Goal: Task Accomplishment & Management: Manage account settings

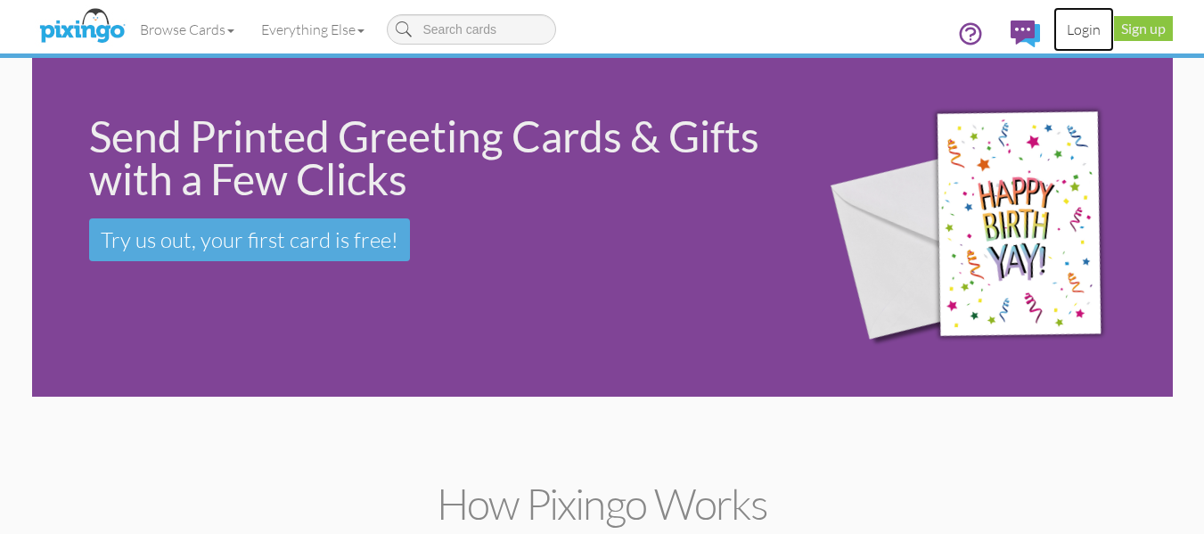
click at [1076, 32] on link "Login" at bounding box center [1083, 29] width 61 height 45
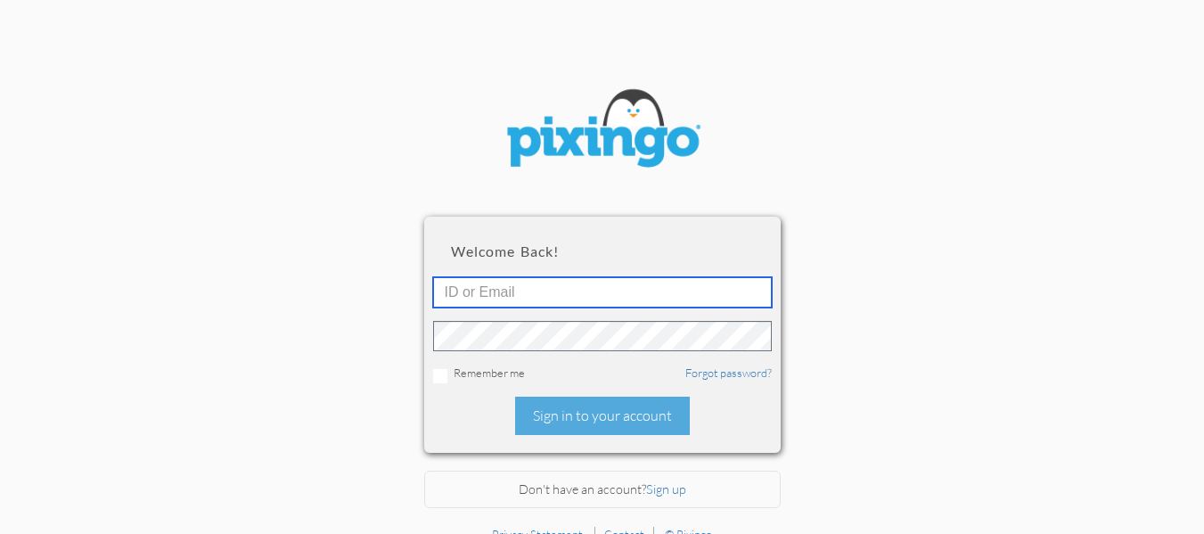
type input "R11132"
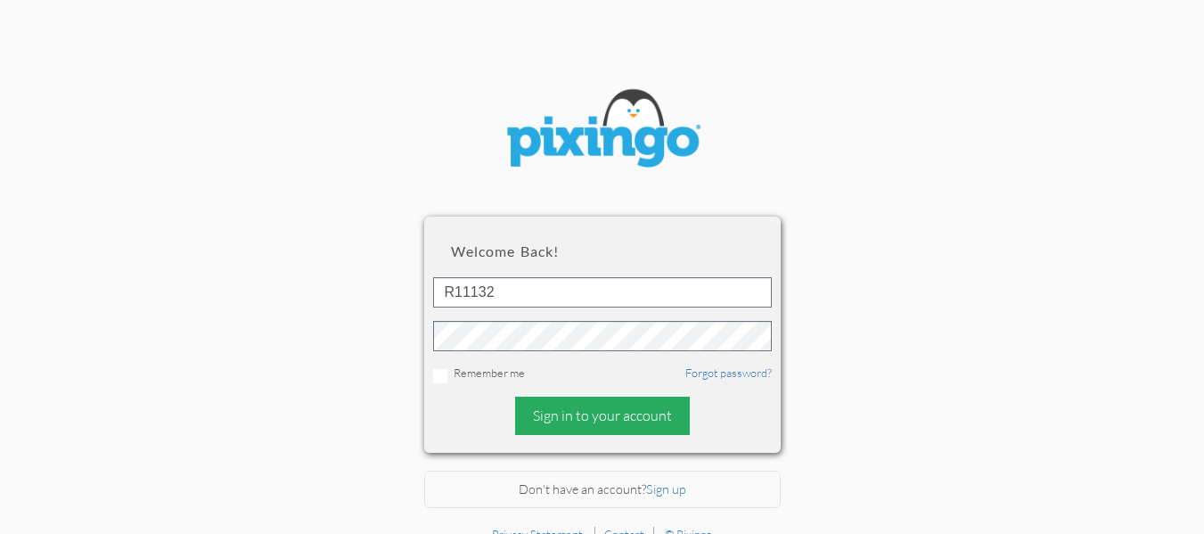
click at [600, 429] on div "Sign in to your account" at bounding box center [602, 416] width 175 height 38
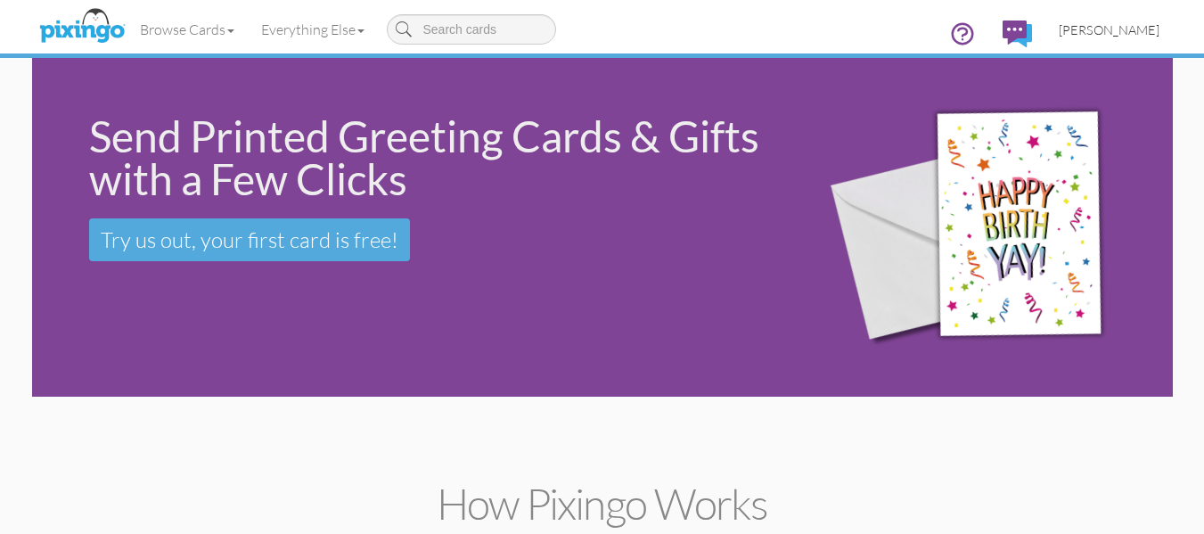
click at [1131, 37] on link "[PERSON_NAME]" at bounding box center [1108, 29] width 127 height 45
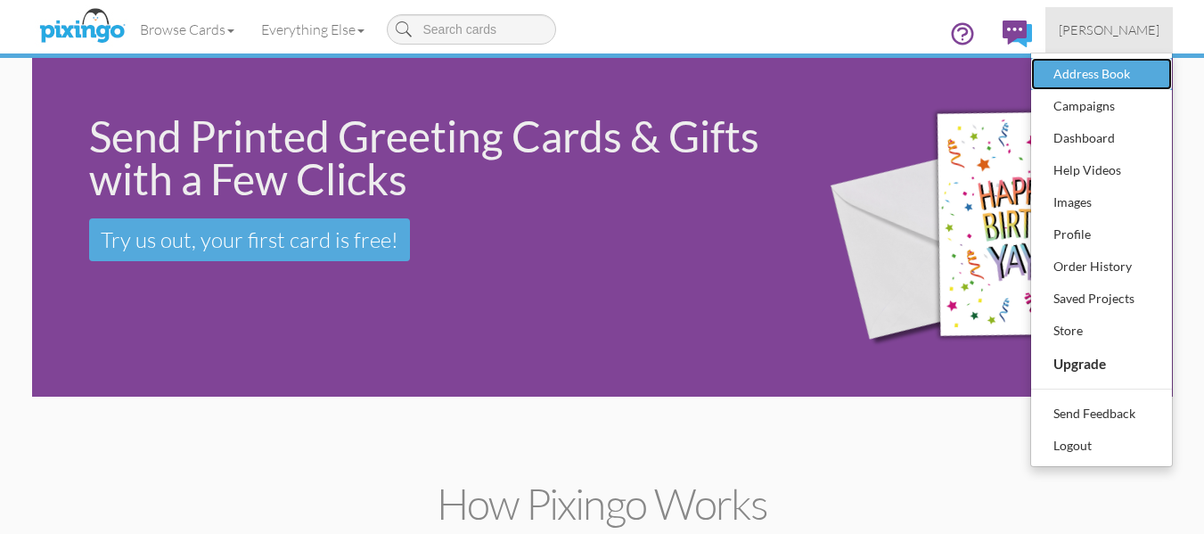
click at [1115, 68] on div "Address Book" at bounding box center [1101, 74] width 105 height 27
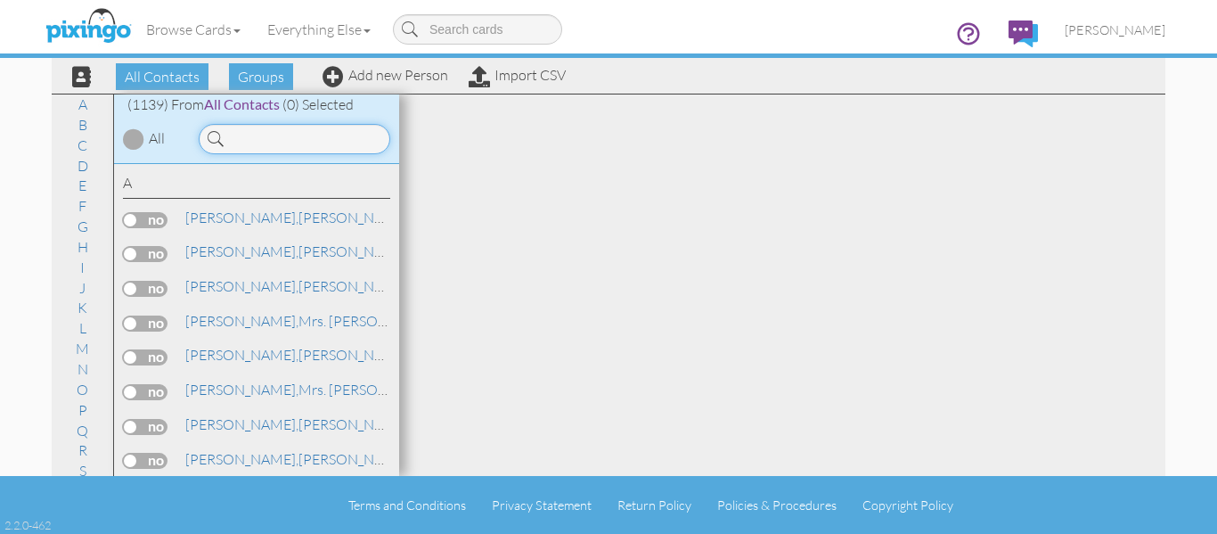
click at [262, 136] on input at bounding box center [295, 139] width 192 height 30
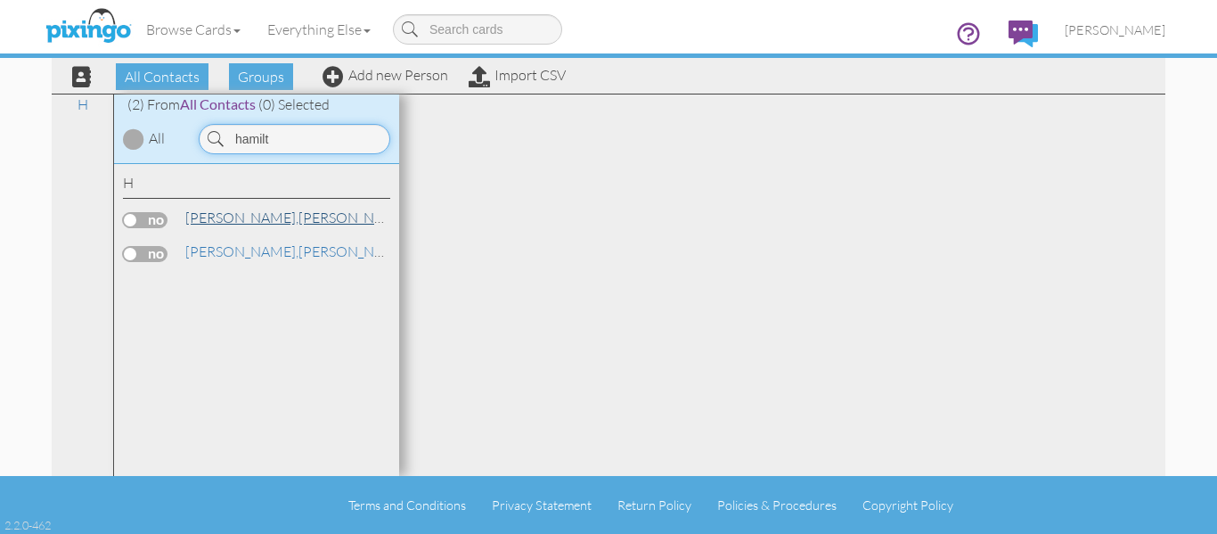
type input "hamilt"
click at [230, 218] on span "[PERSON_NAME]," at bounding box center [241, 218] width 113 height 18
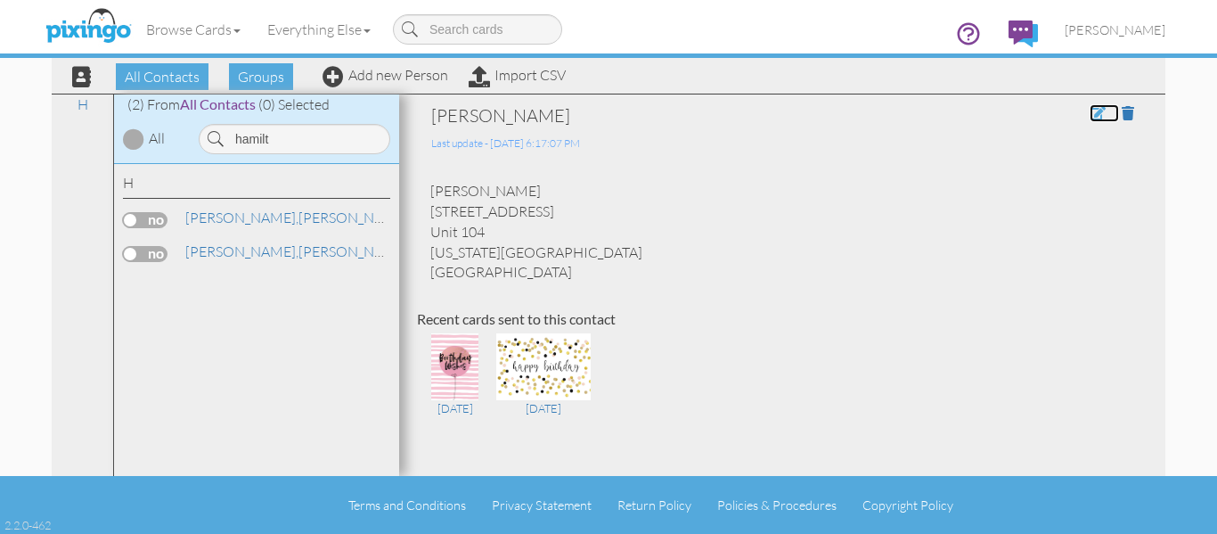
click at [1090, 113] on span at bounding box center [1098, 113] width 16 height 14
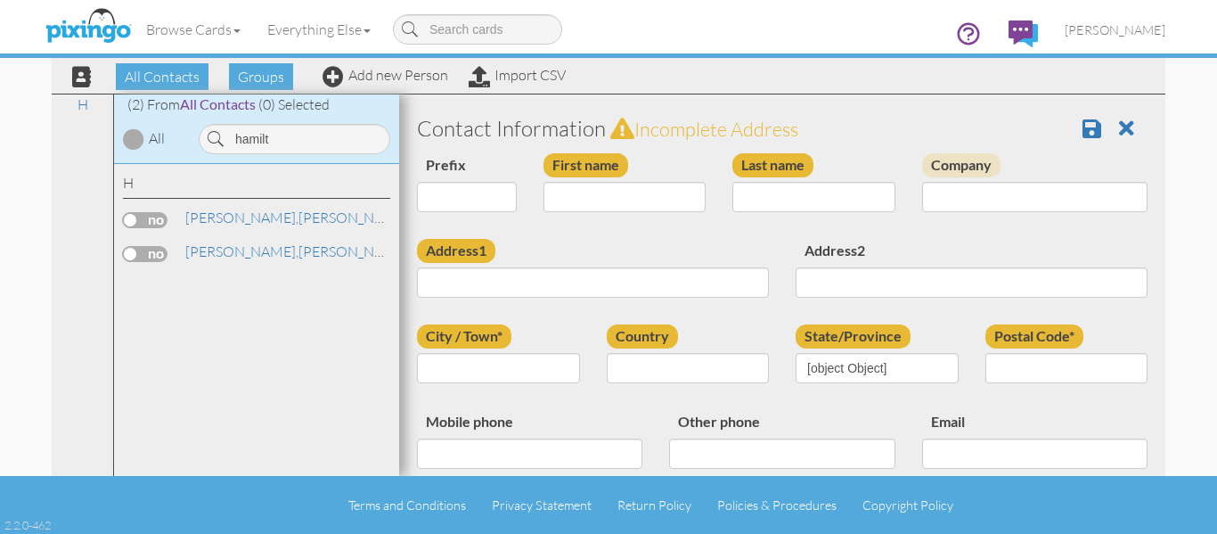
type input "[PERSON_NAME]"
type input "Hamilton"
type input "3472 RESEARCH PKWY"
type input "Unit 104"
type input "Colorado Springs"
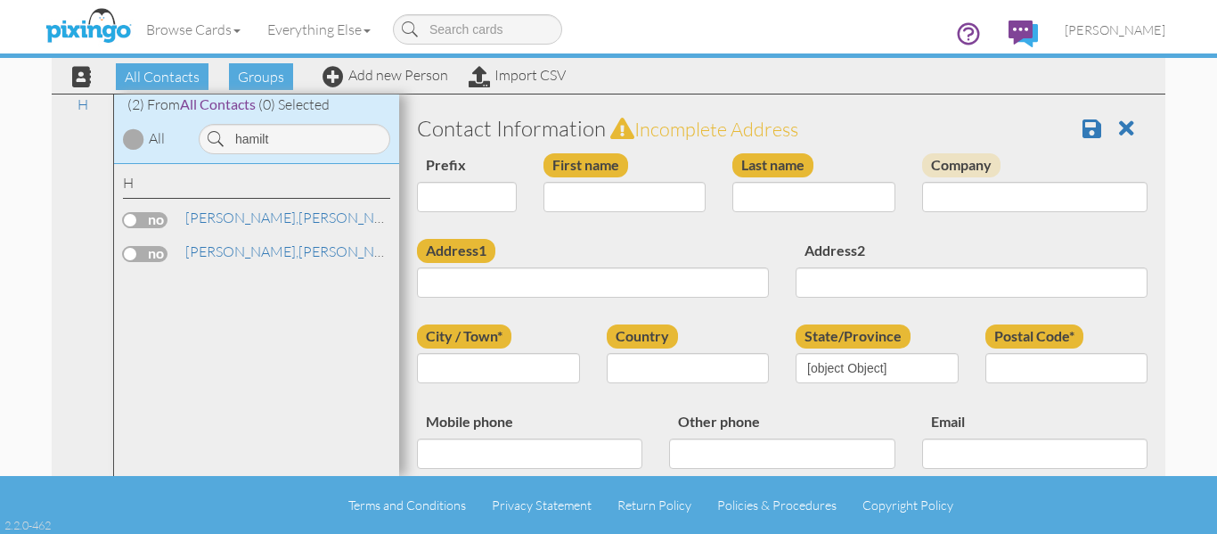
type input "80920"
type input "919-397-6337"
type input "CINDY715@PROTONMAIL.COM"
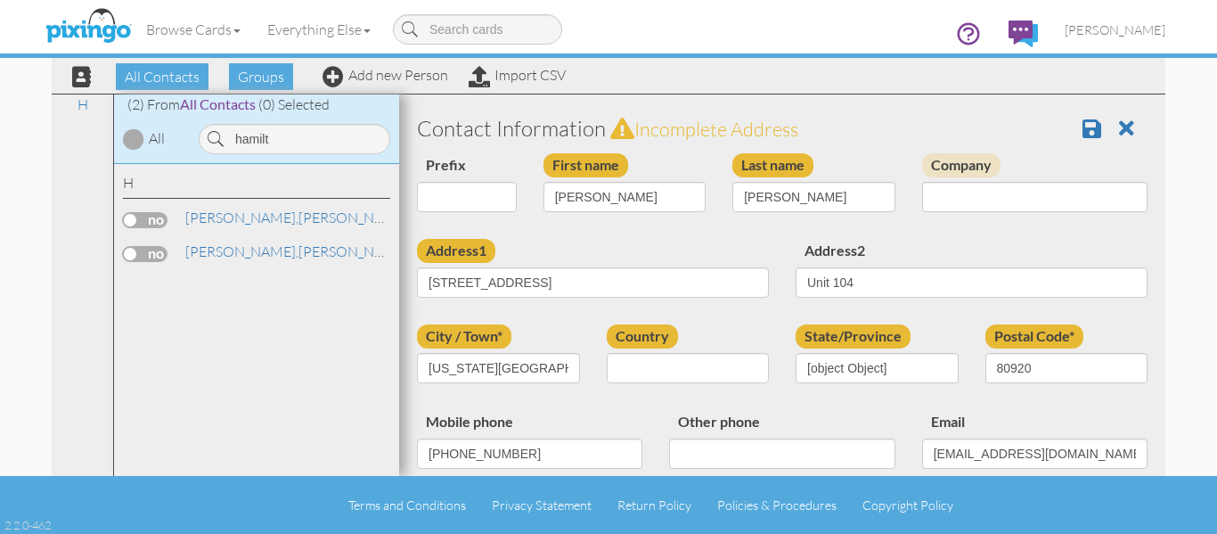
select select "object:4362"
select select "object:4607"
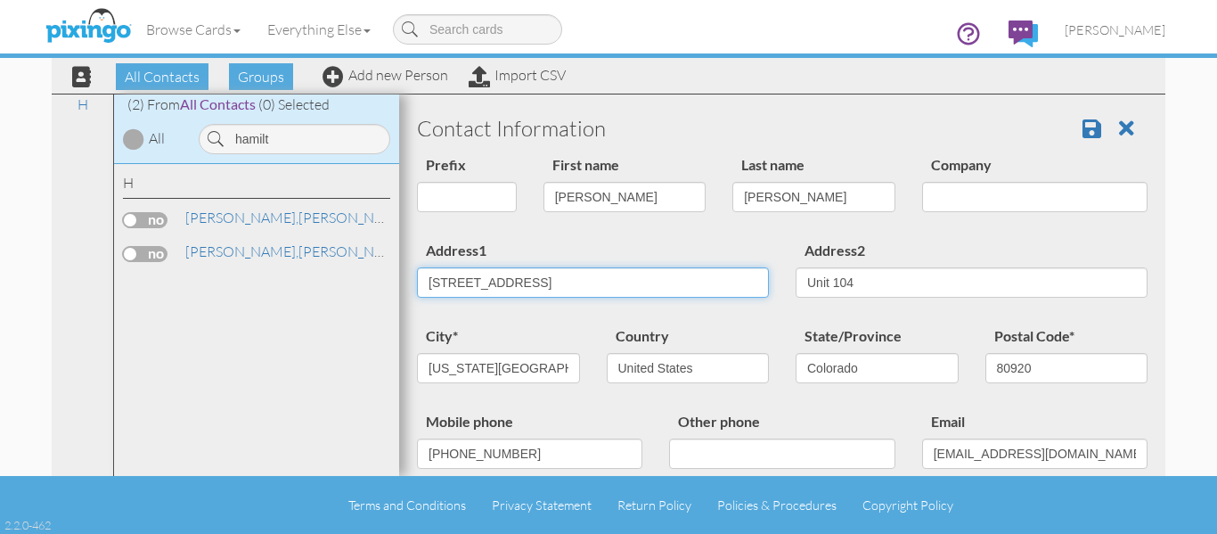
click at [589, 275] on input "3472 RESEARCH PKWY" at bounding box center [593, 282] width 352 height 30
click at [621, 285] on input "3472 RESEARCH PKWY" at bounding box center [593, 282] width 352 height 30
paste input "9155 Widthby Road"
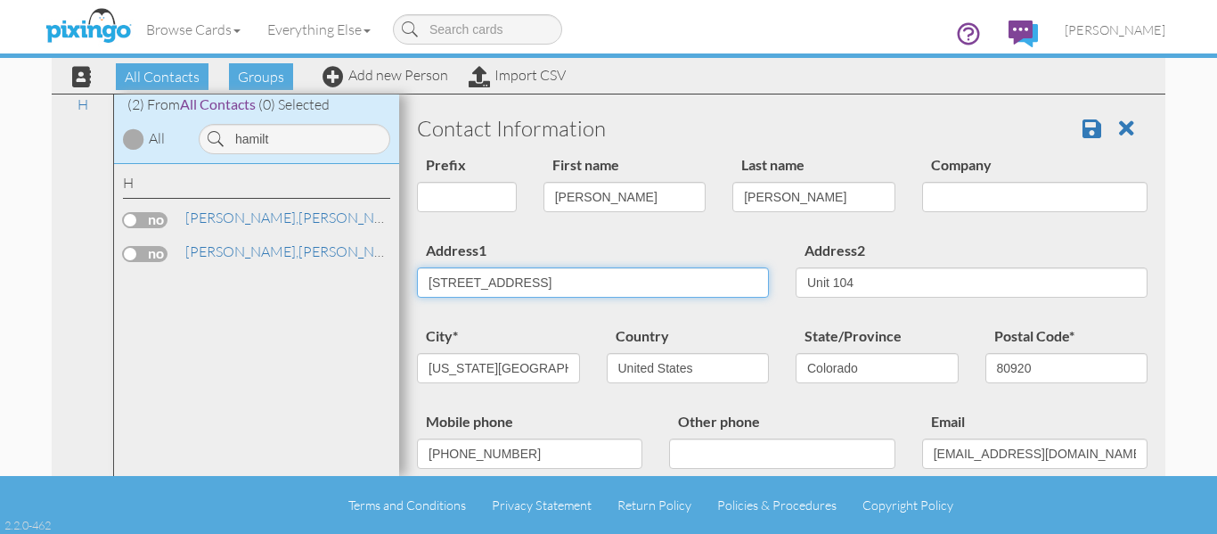
type input "9155 Widthby Road"
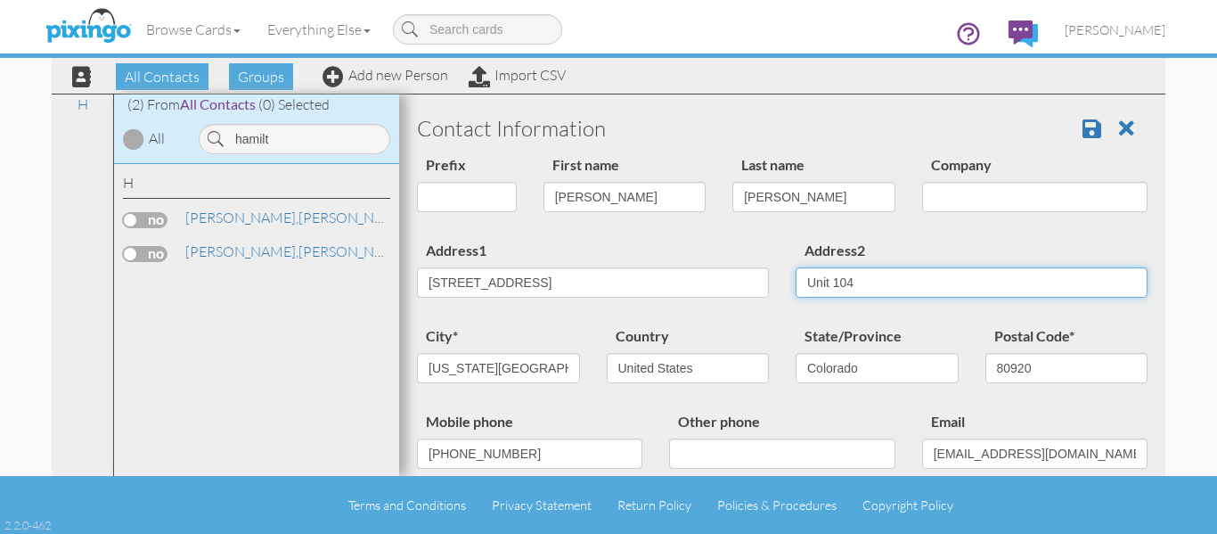
drag, startPoint x: 863, startPoint y: 288, endPoint x: 650, endPoint y: 288, distance: 213.0
click at [650, 288] on div "Address1 9155 Widthby Road Address2 Unit 104" at bounding box center [783, 282] width 758 height 86
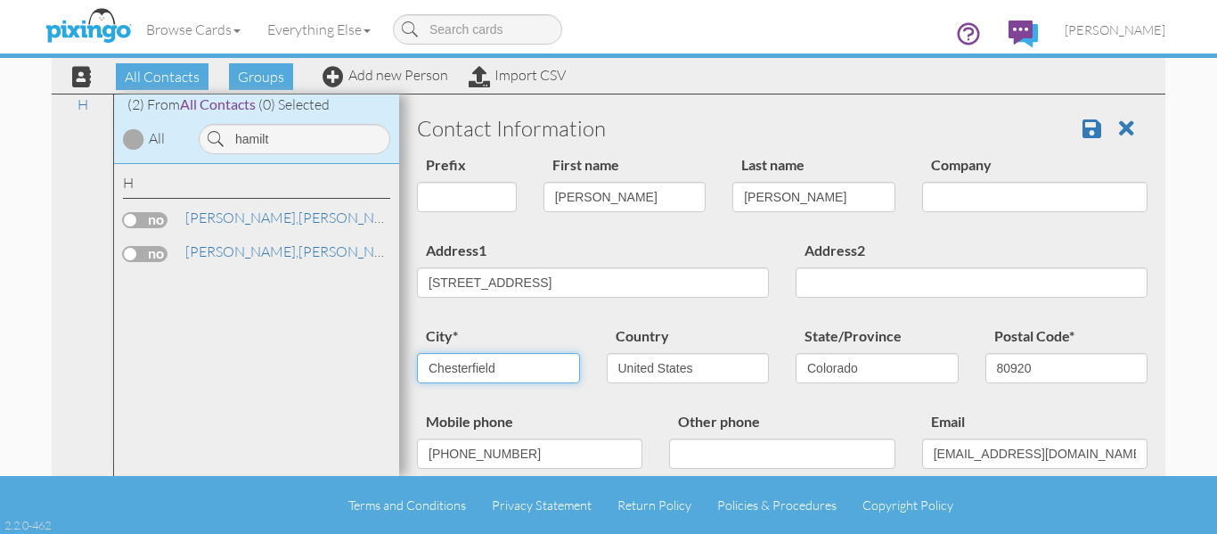
type input "Chesterfield"
click at [854, 372] on select "AA (Military) AE (Military) Alabama Alaska American Samoa AP (Military) Arizona…" at bounding box center [877, 368] width 163 height 30
select select "object:4664"
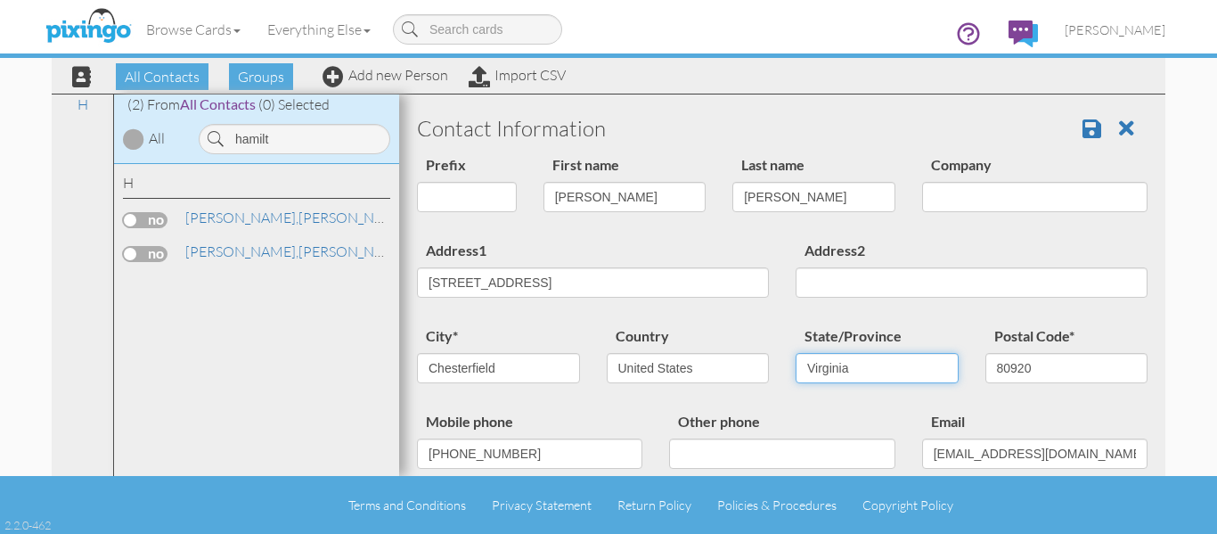
click at [796, 353] on select "AA (Military) AE (Military) Alabama Alaska American Samoa AP (Military) Arizona…" at bounding box center [877, 368] width 163 height 30
click at [1019, 376] on input "80920" at bounding box center [1067, 368] width 163 height 30
drag, startPoint x: 1042, startPoint y: 372, endPoint x: 945, endPoint y: 372, distance: 97.1
click at [945, 372] on div "city* Chesterfield Country United States -------------- Afghanistan Albania Alg…" at bounding box center [783, 367] width 758 height 86
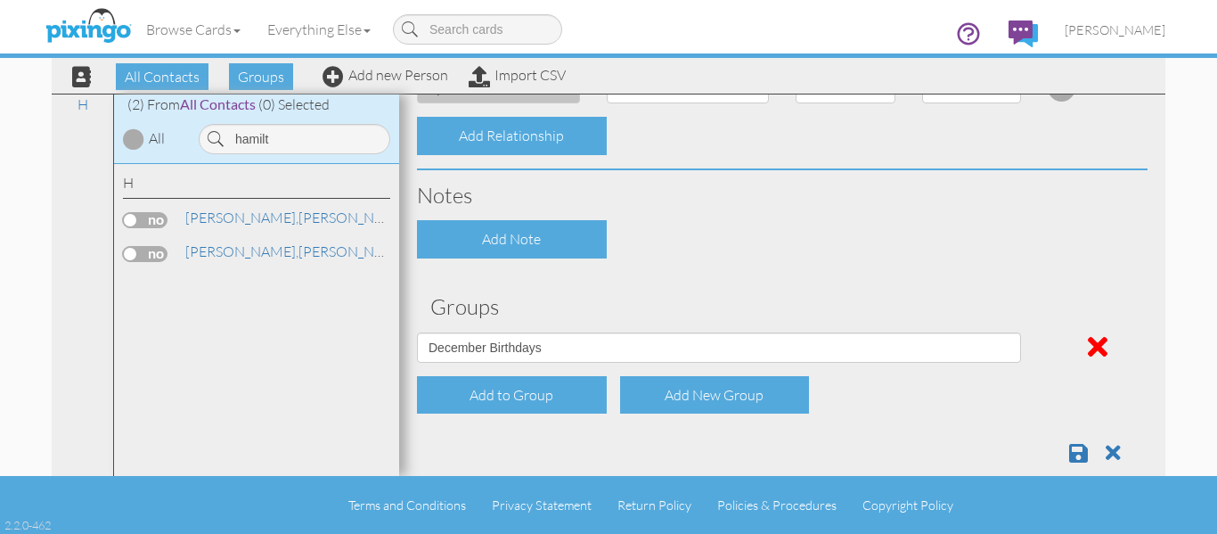
scroll to position [762, 0]
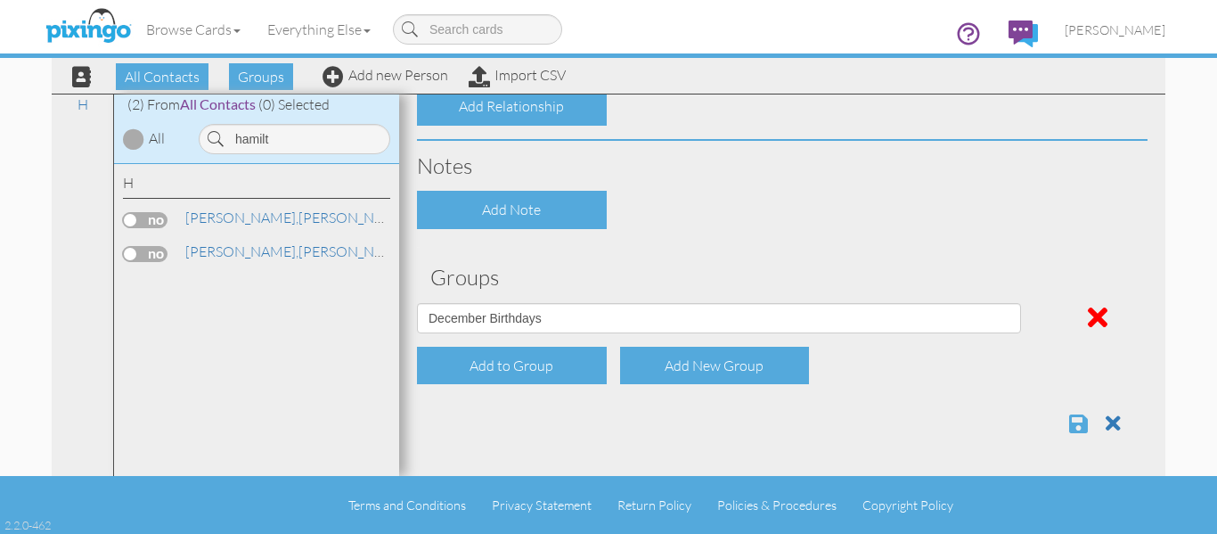
type input "23832"
click at [1072, 422] on span at bounding box center [1079, 423] width 19 height 21
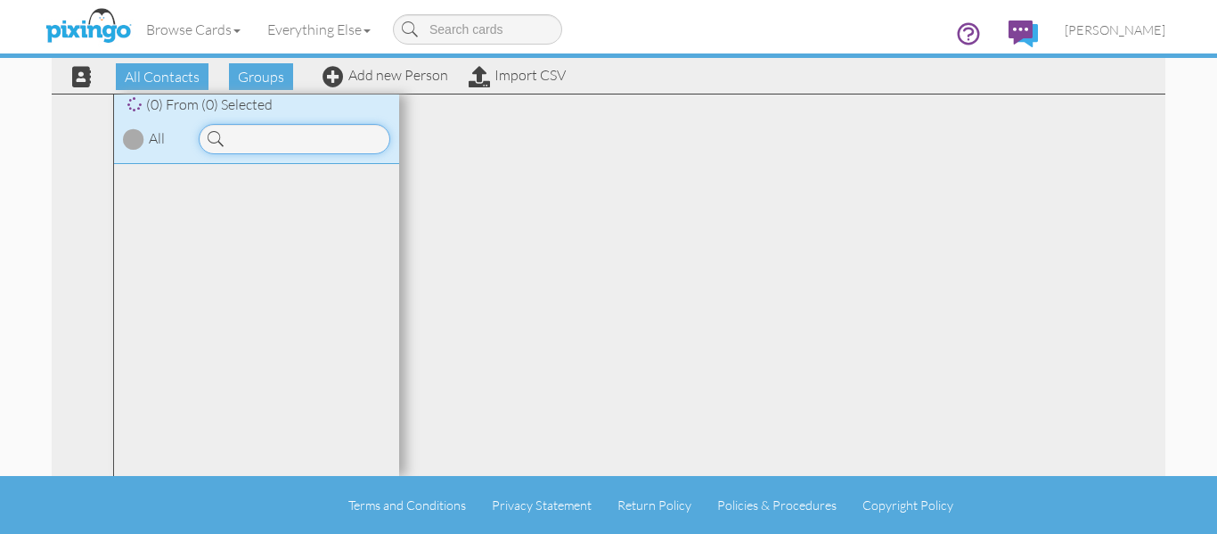
click at [255, 142] on input at bounding box center [295, 139] width 192 height 30
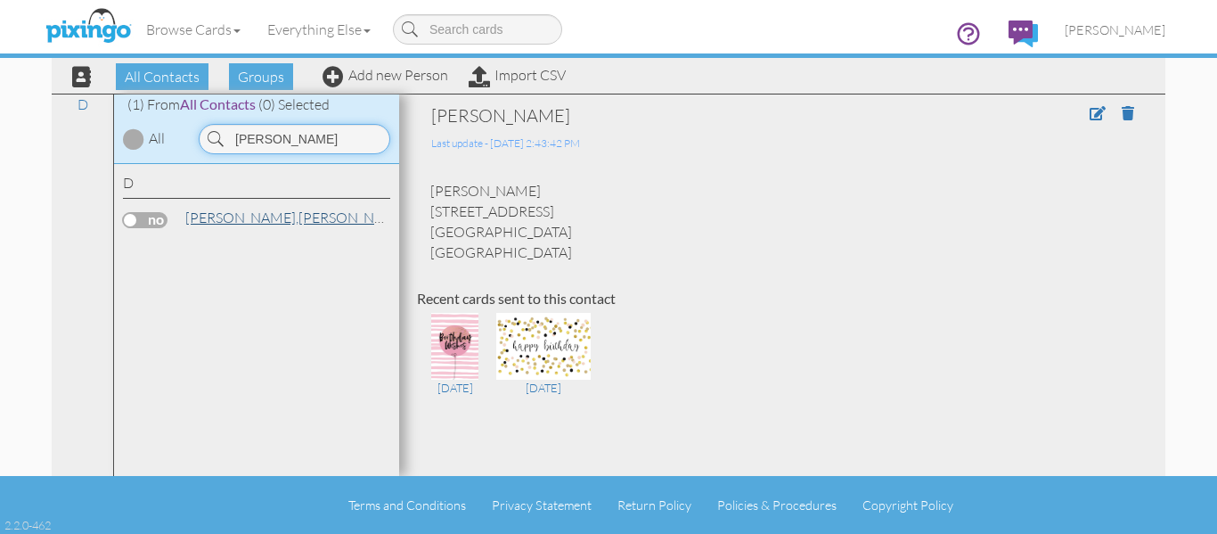
type input "dunn"
click at [251, 213] on link "Dunn, Rhonda" at bounding box center [297, 217] width 227 height 21
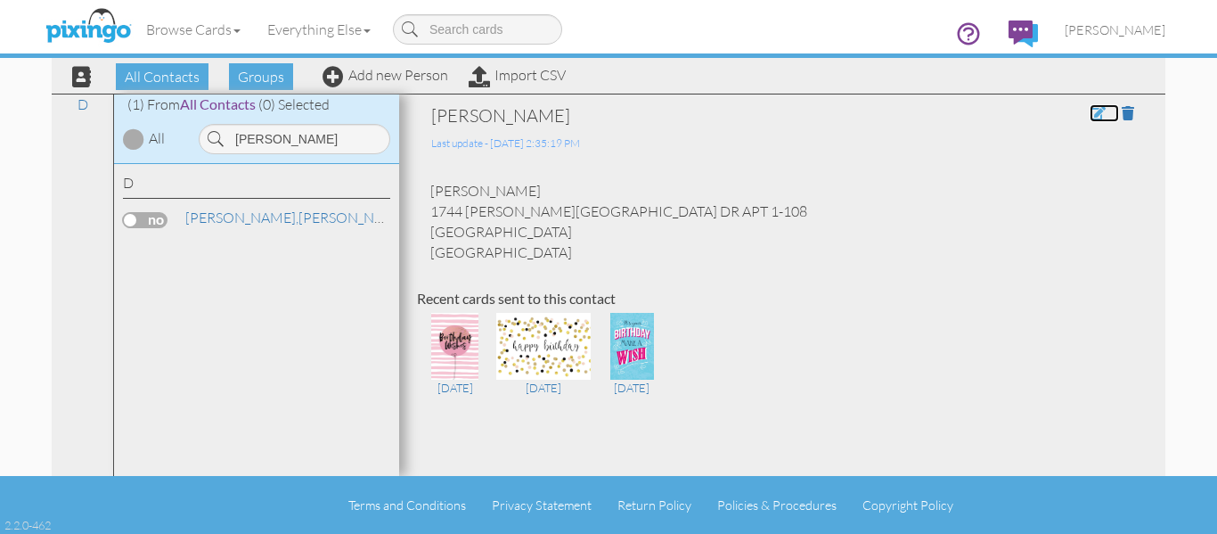
click at [1092, 112] on span at bounding box center [1098, 113] width 16 height 14
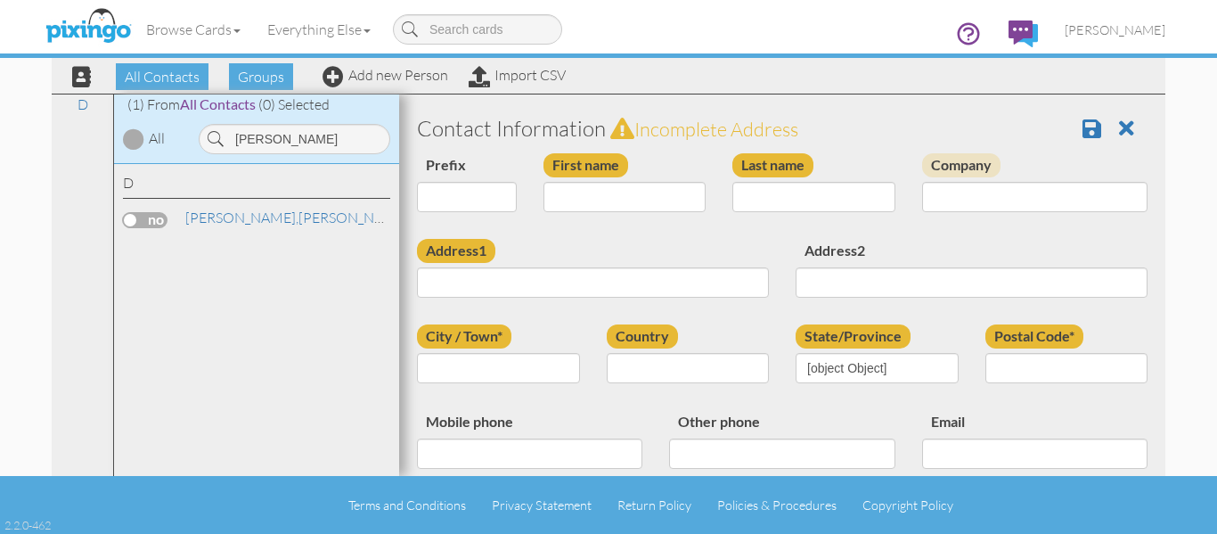
type input "[PERSON_NAME]"
type input "Dunn"
type input "1744 SHEA CENTER DR APT 1-108"
type input "Highlands Ranch"
type input "80129"
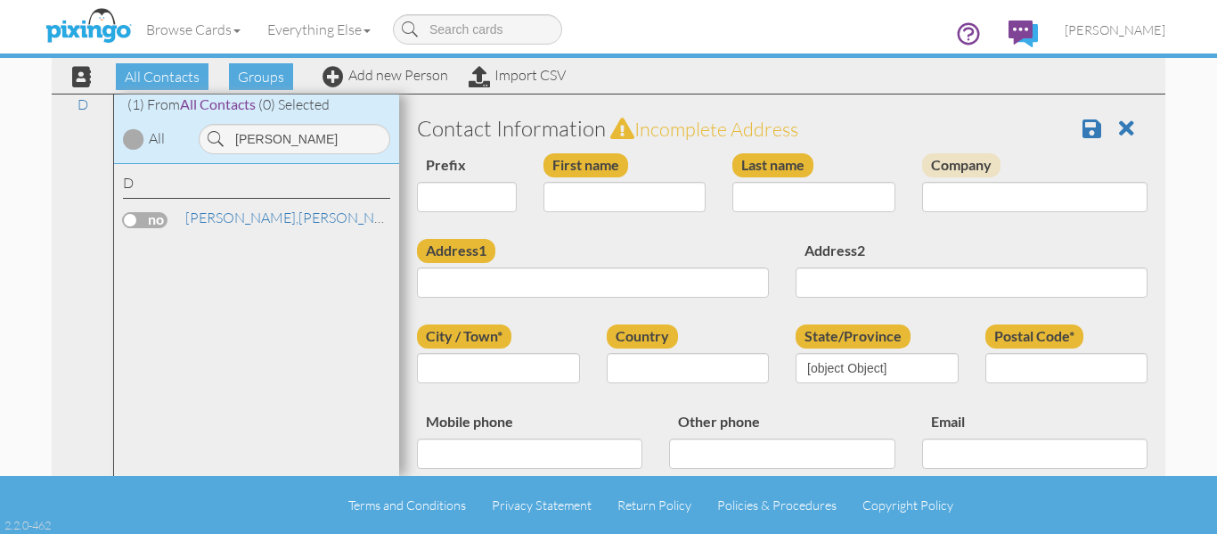
type input "720-354-0447"
type input "CHEVY48DON@MSN.COM"
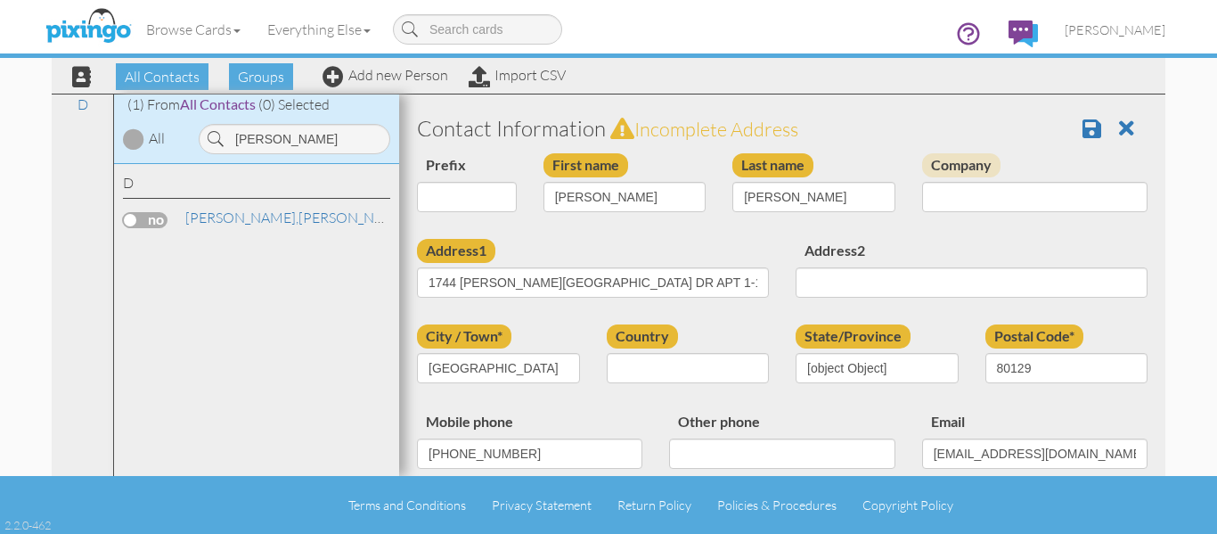
select select "object:3818"
select select "object:4063"
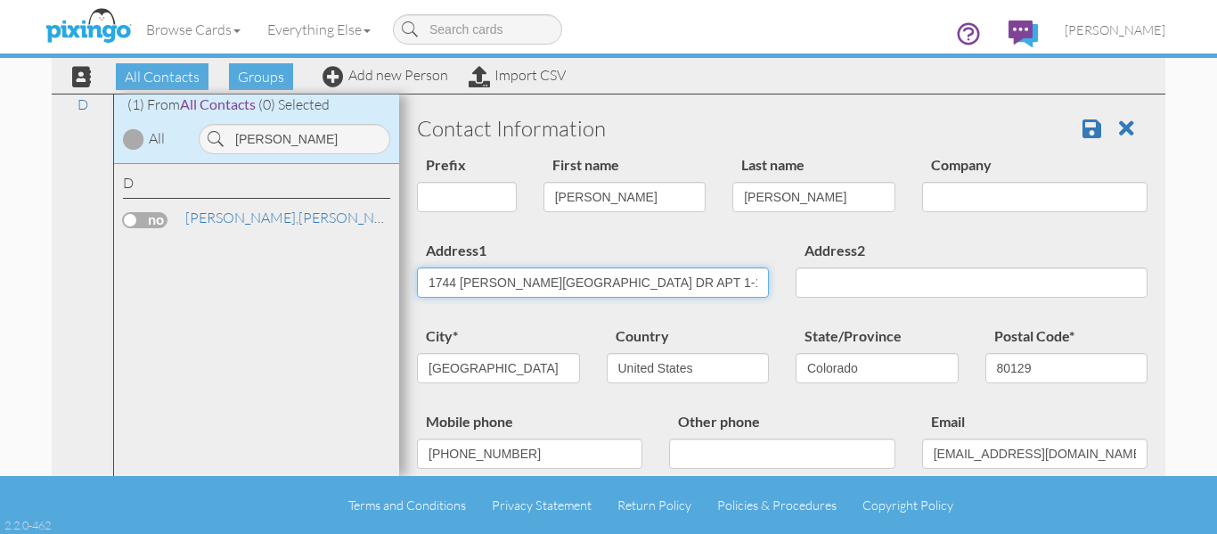
drag, startPoint x: 657, startPoint y: 283, endPoint x: 236, endPoint y: 288, distance: 420.7
click at [236, 288] on div "All Contacts (1139) My Groups April Birthdays (55) August Birthday ... (56) Cas…" at bounding box center [609, 285] width 1114 height 382
type input "4"
type input "3244 S. Maridian"
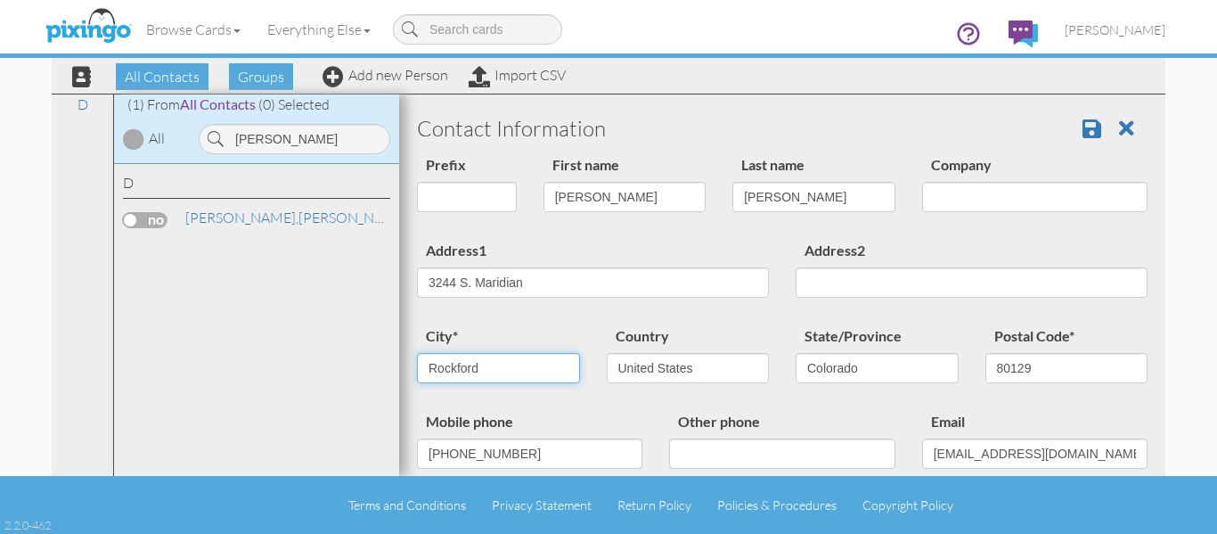
type input "Rockford"
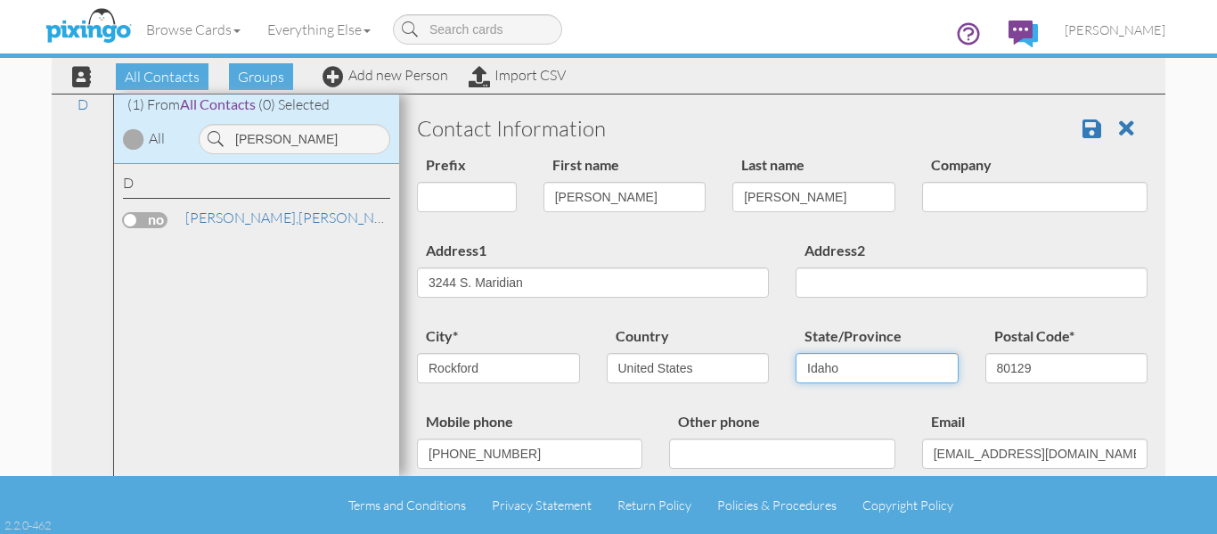
select select "object:4082"
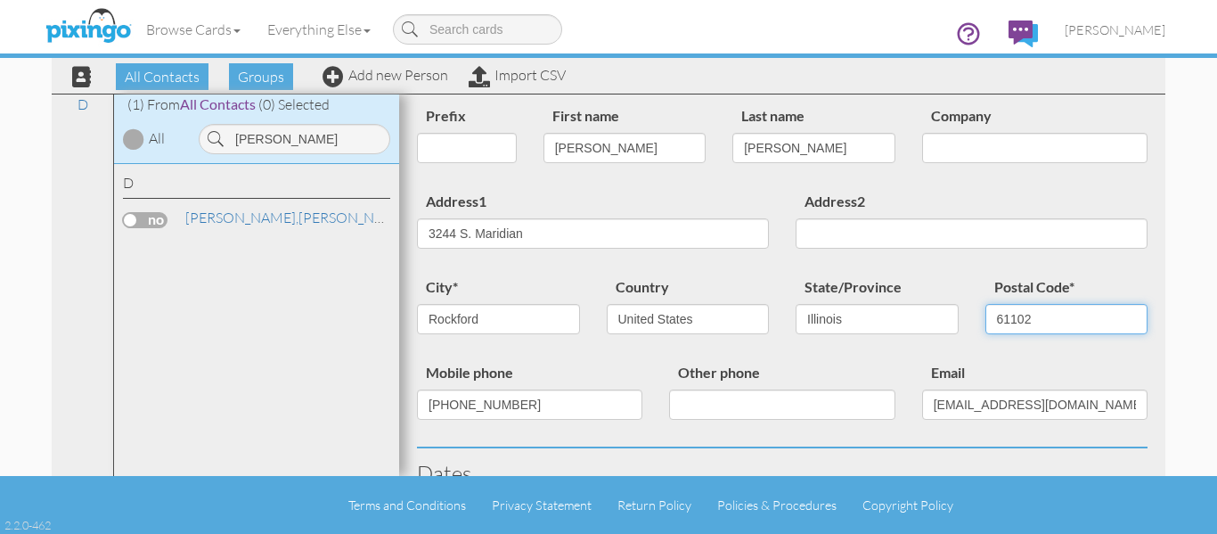
scroll to position [89, 0]
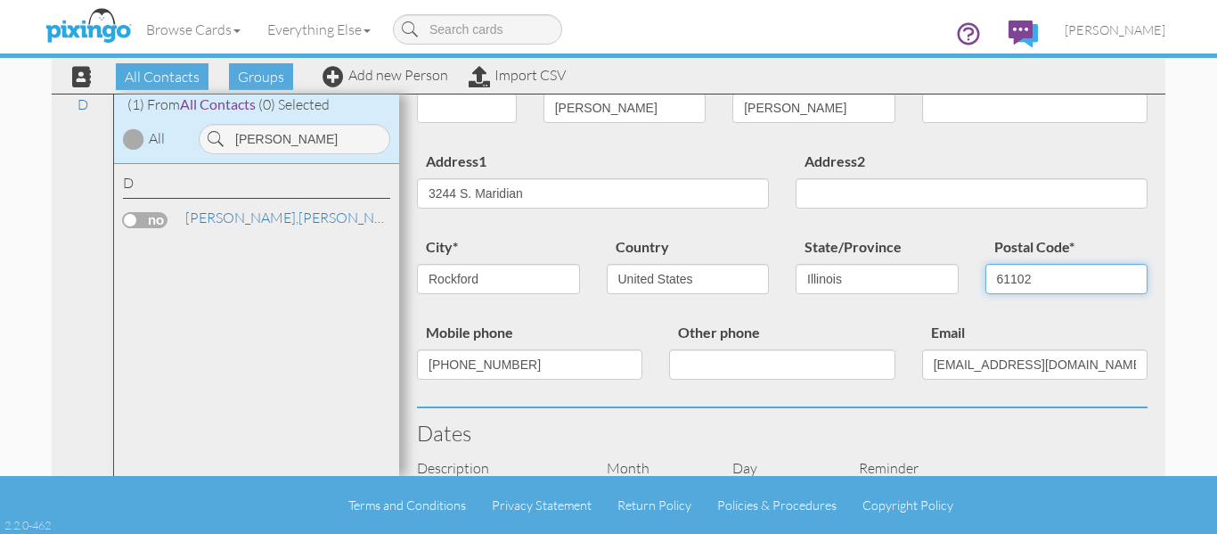
type input "61102"
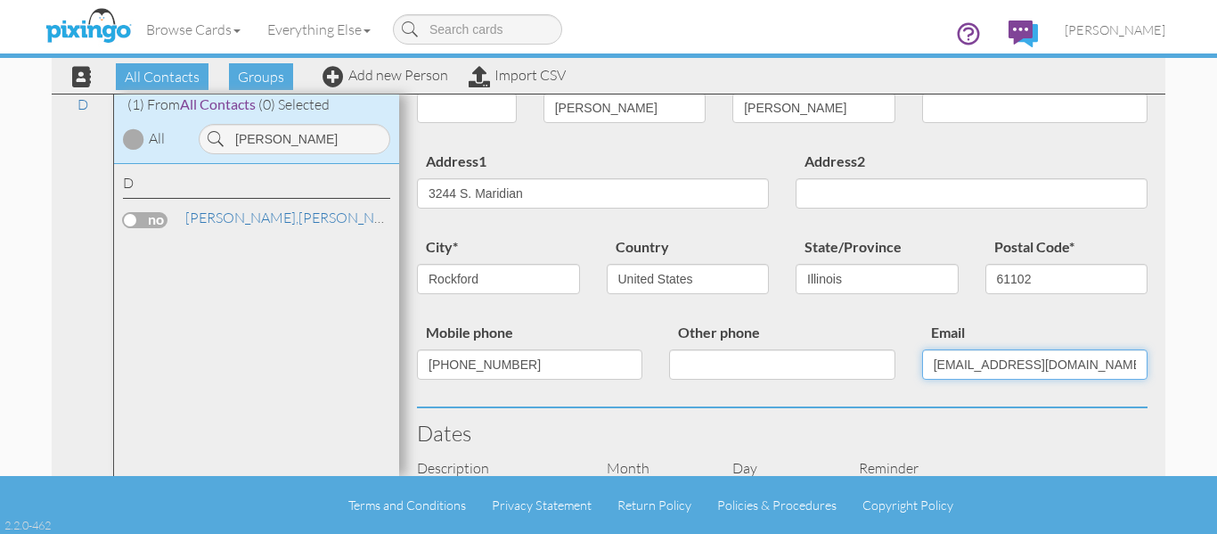
drag, startPoint x: 1110, startPoint y: 366, endPoint x: 739, endPoint y: 355, distance: 371.0
click at [739, 355] on div "Mobile phone 720-354-0447 Other phone Email CHEVY48DON@MSN.COM" at bounding box center [783, 364] width 758 height 86
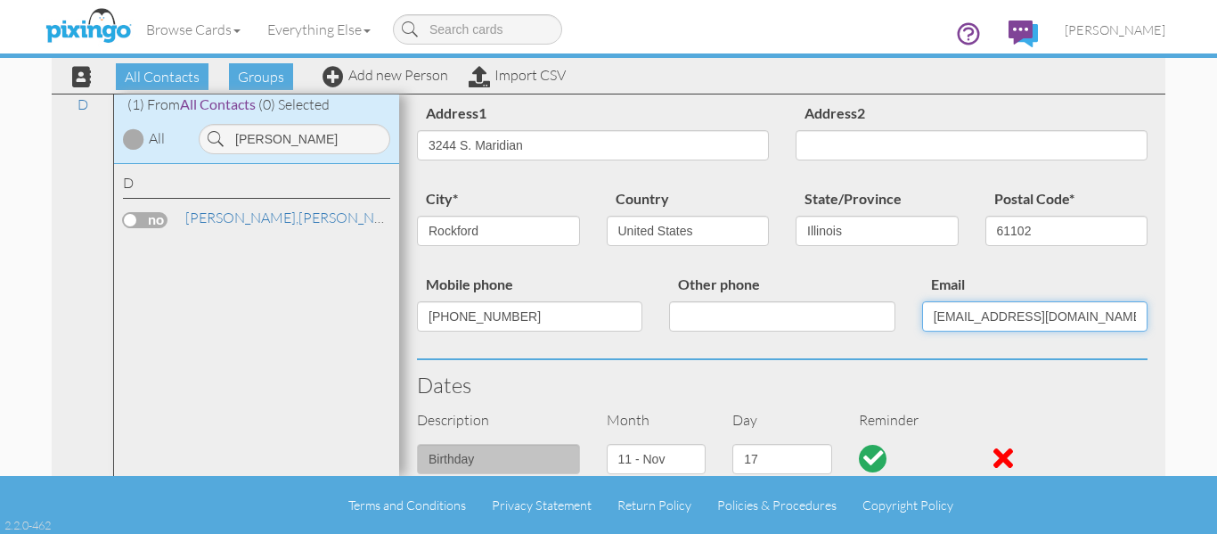
scroll to position [178, 0]
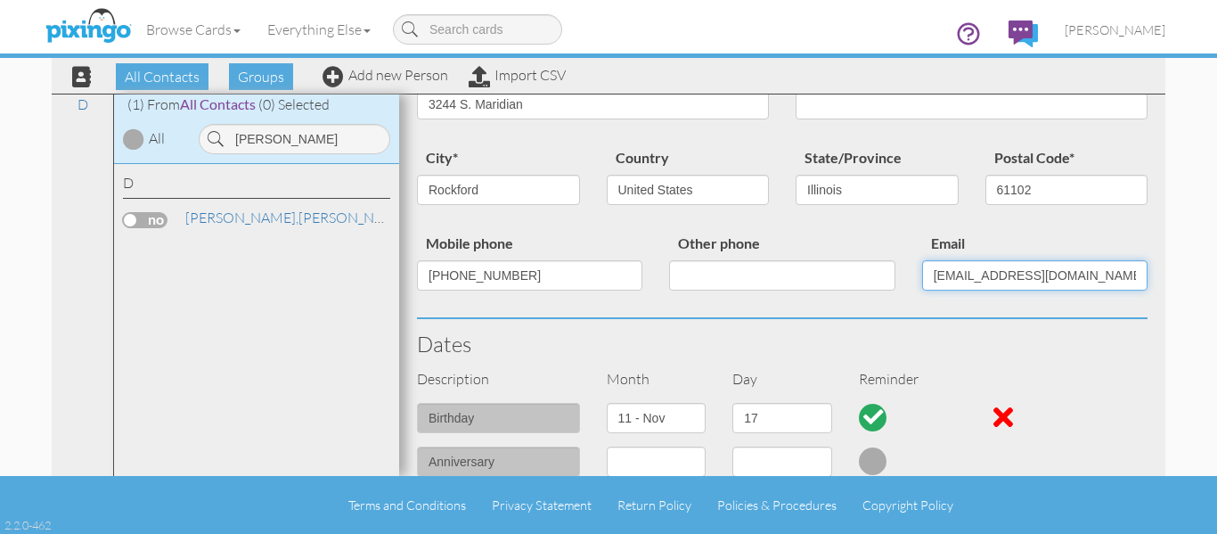
drag, startPoint x: 1074, startPoint y: 274, endPoint x: 701, endPoint y: 308, distance: 374.2
click at [702, 307] on div "Mobile phone 720-354-0447 Other phone Email kwood@dunndesigngroup.net" at bounding box center [783, 275] width 758 height 86
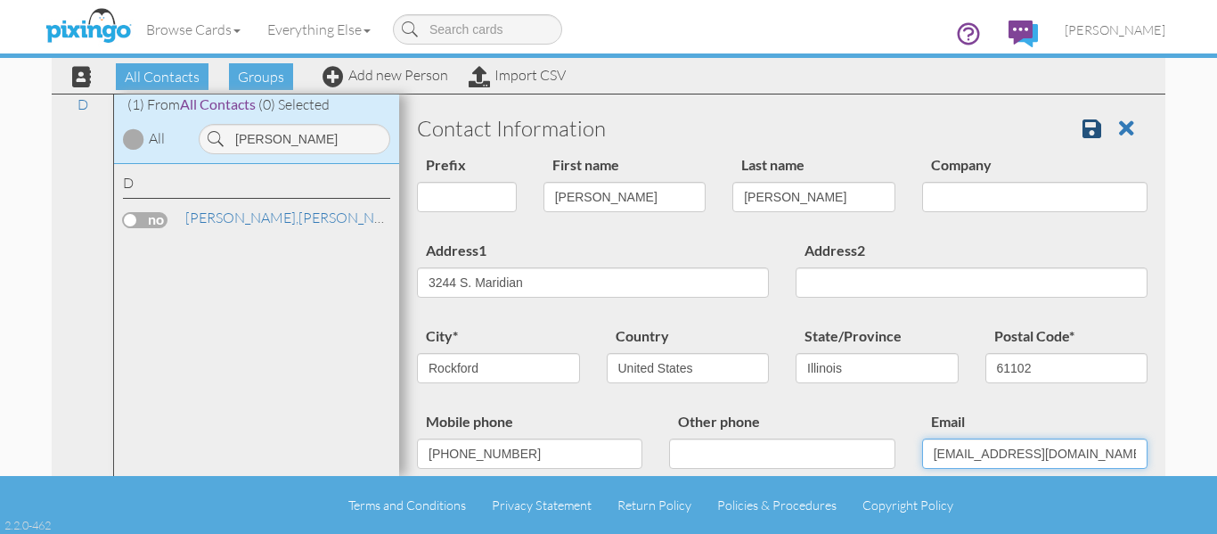
type input "kwood@dunndesigngroup.net"
click at [1089, 127] on link at bounding box center [1099, 128] width 32 height 27
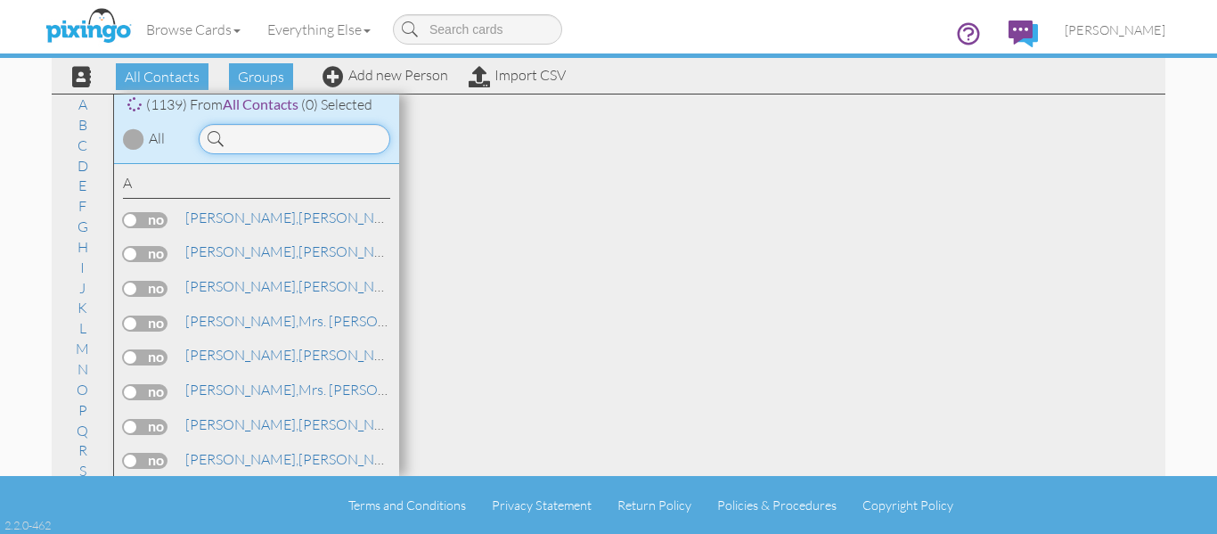
click at [325, 145] on input at bounding box center [295, 139] width 192 height 30
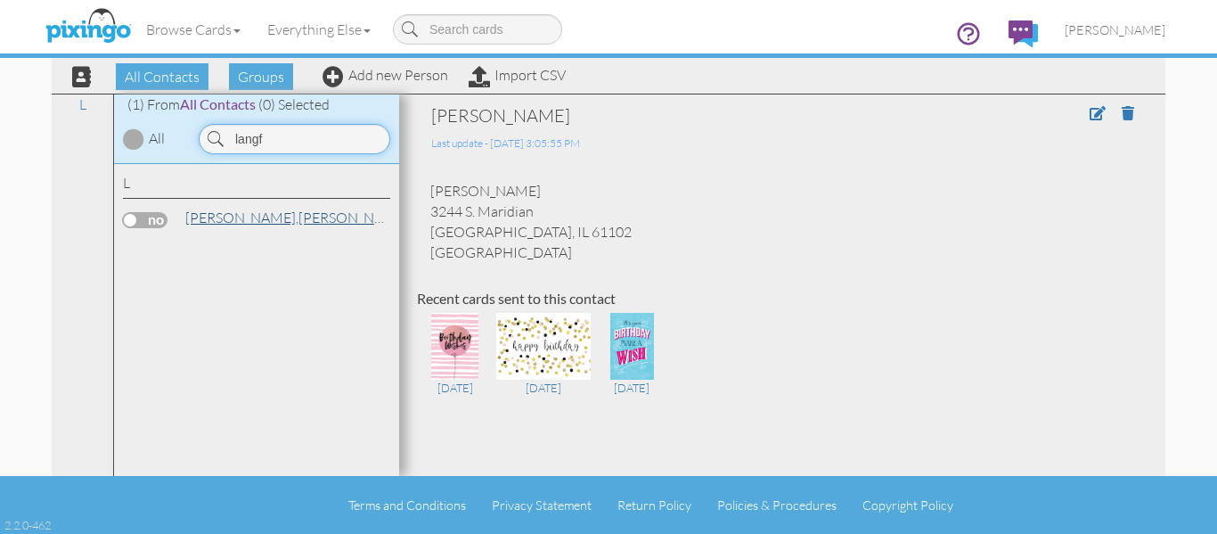
type input "langf"
click at [242, 221] on span "[PERSON_NAME]," at bounding box center [241, 218] width 113 height 18
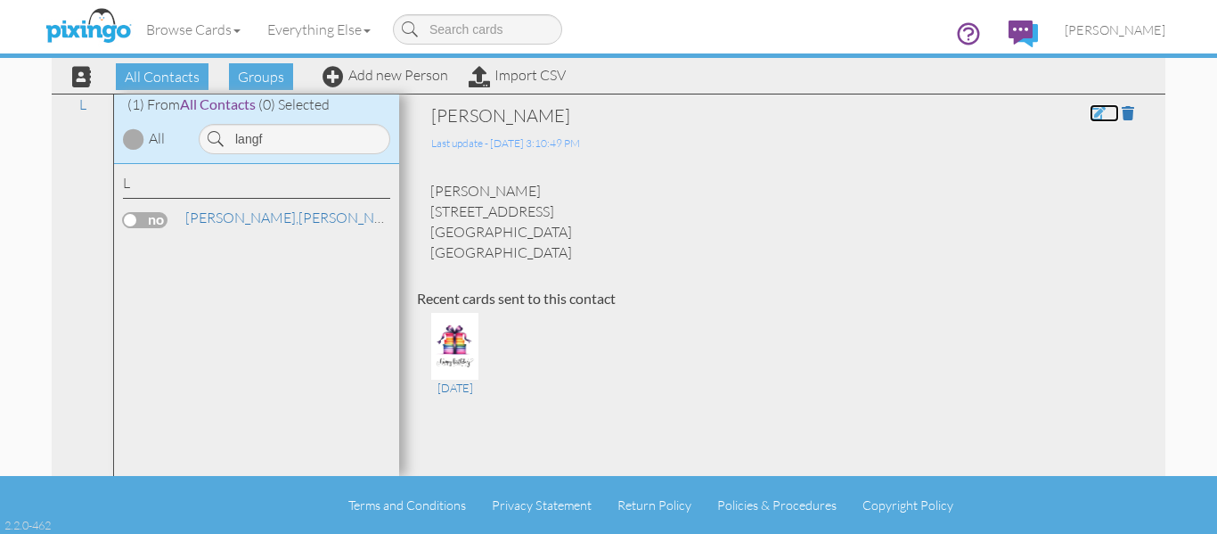
click at [1090, 112] on span at bounding box center [1098, 113] width 16 height 14
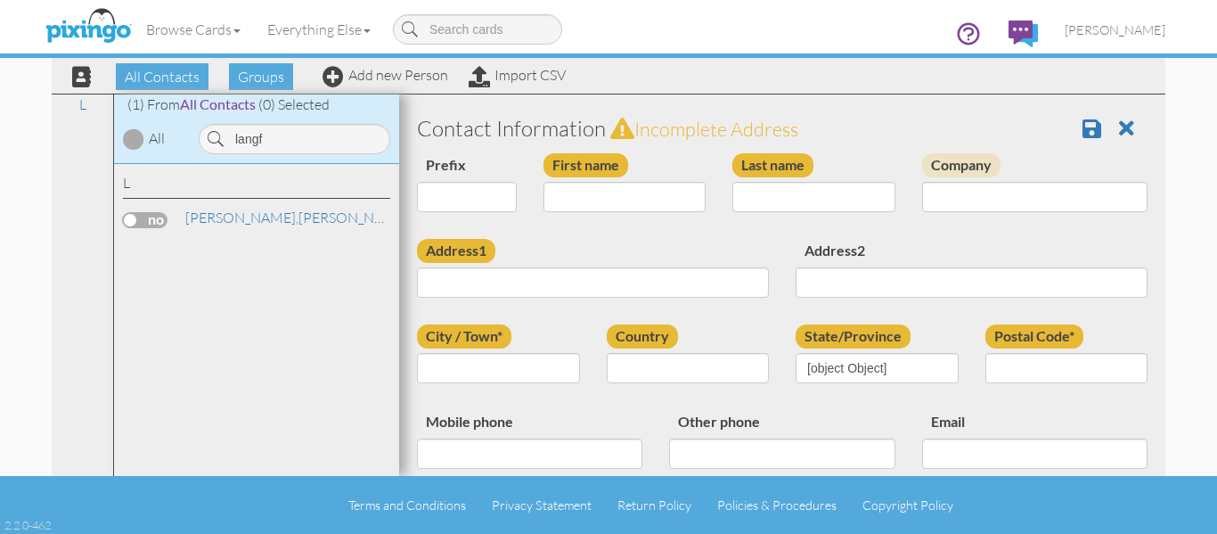
type input "[PERSON_NAME]"
type input "Langfield"
type input "11 E. Riding Drive"
type input "Cherry Hill"
type input "08003"
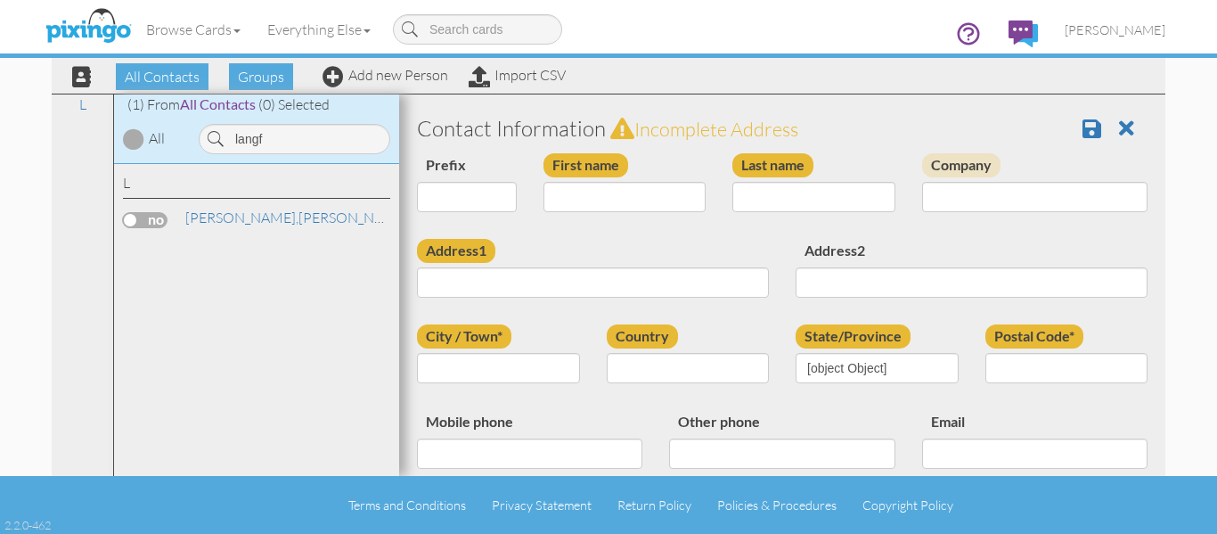
type input "214-426-6055"
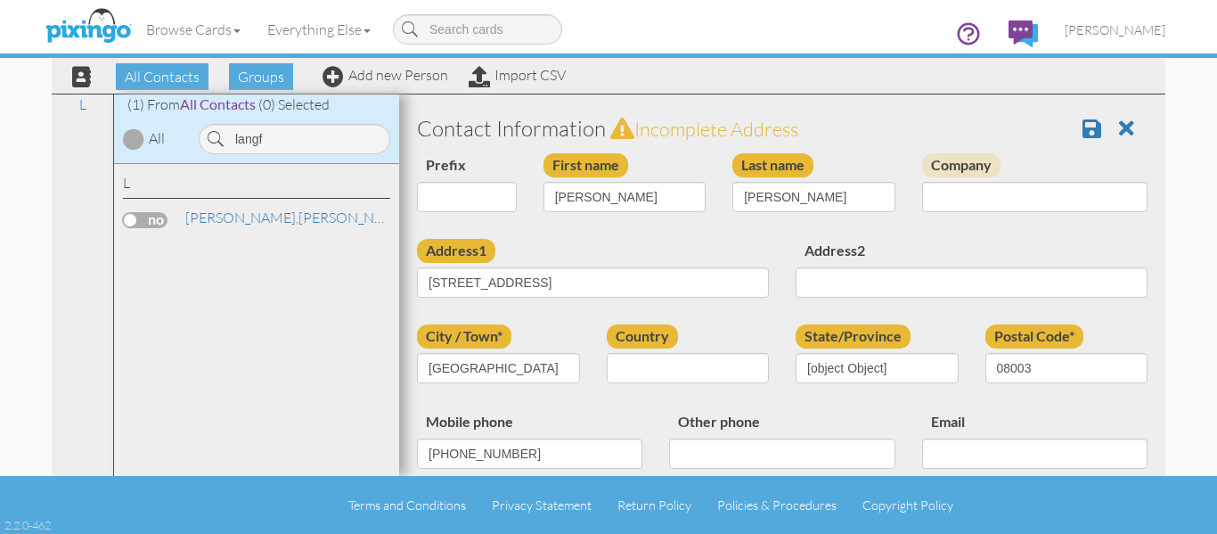
select select "object:3832"
select select "object:4077"
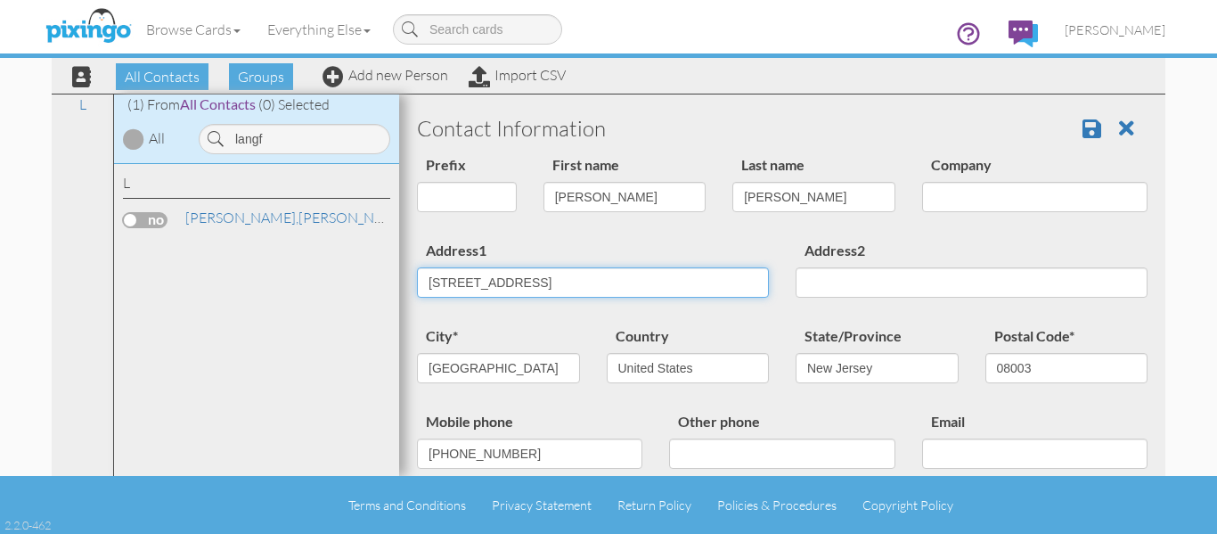
drag, startPoint x: 536, startPoint y: 288, endPoint x: 362, endPoint y: 287, distance: 173.8
click at [362, 287] on div "All Contacts (1139) My Groups April Birthdays (55) August Birthday ... (56) Cas…" at bounding box center [609, 285] width 1114 height 382
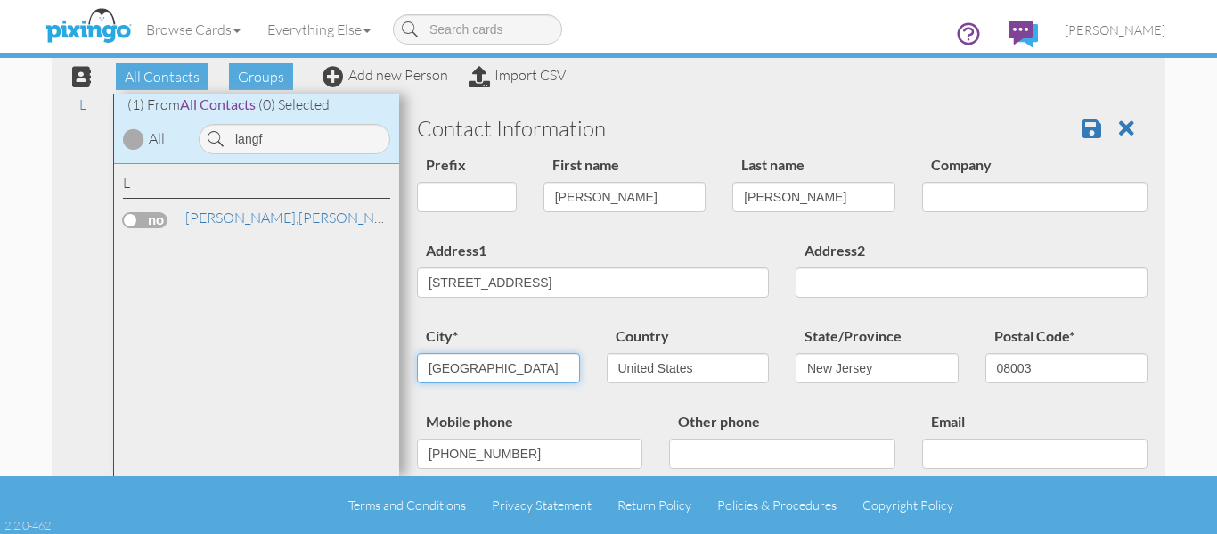
drag, startPoint x: 524, startPoint y: 358, endPoint x: 213, endPoint y: 357, distance: 311.1
click at [213, 357] on div "All Contacts (1139) My Groups April Birthdays (55) August Birthday ... (56) Cas…" at bounding box center [609, 285] width 1114 height 382
type input "Denver"
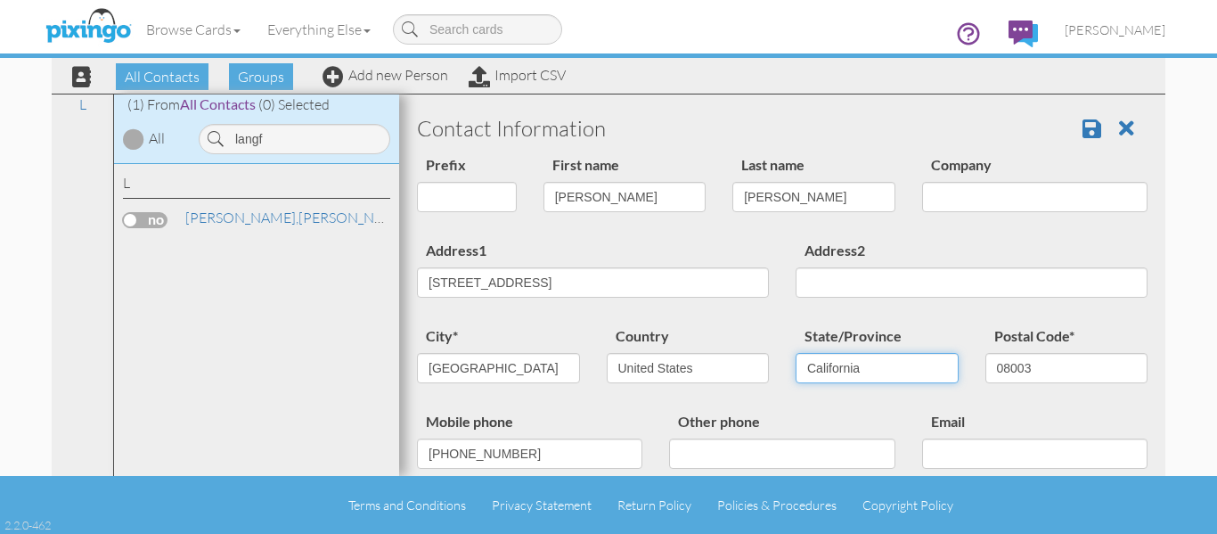
select select "object:4087"
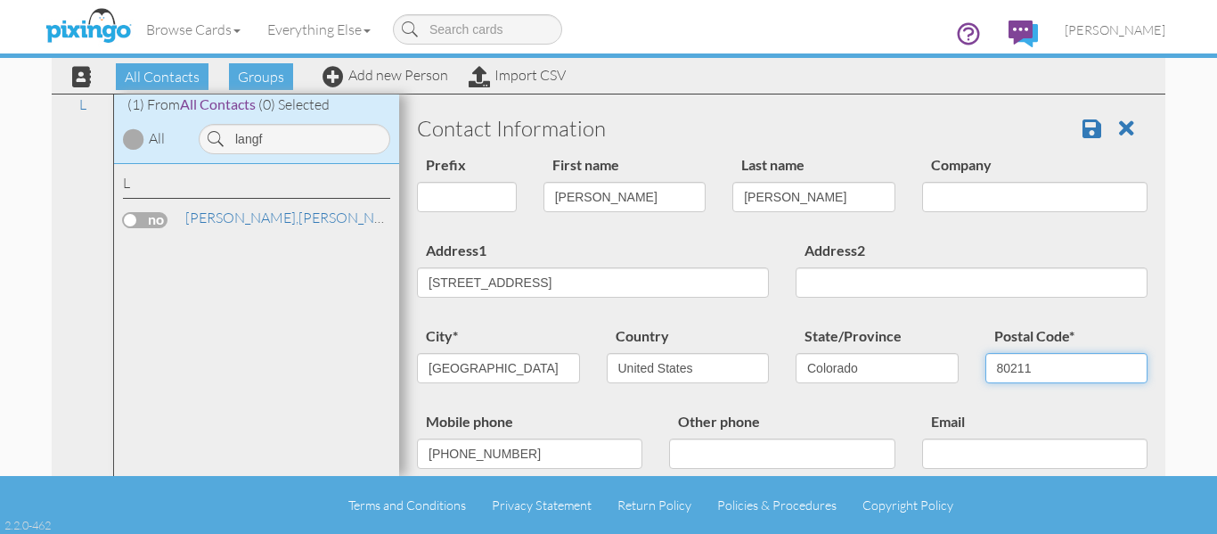
type input "80211"
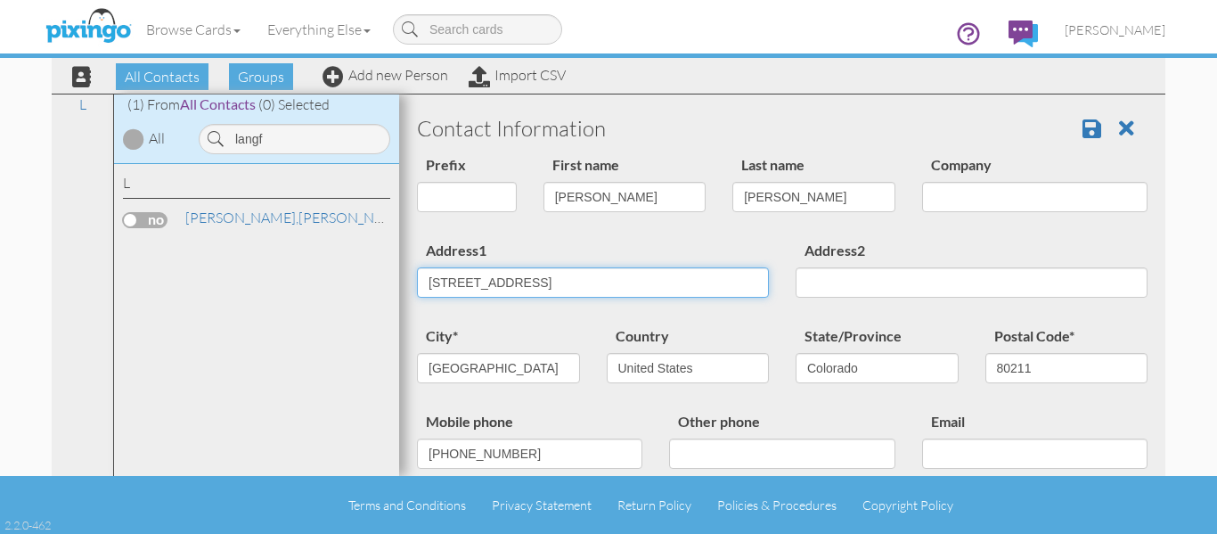
click at [558, 283] on input "11 E. Riding Drive" at bounding box center [593, 282] width 352 height 30
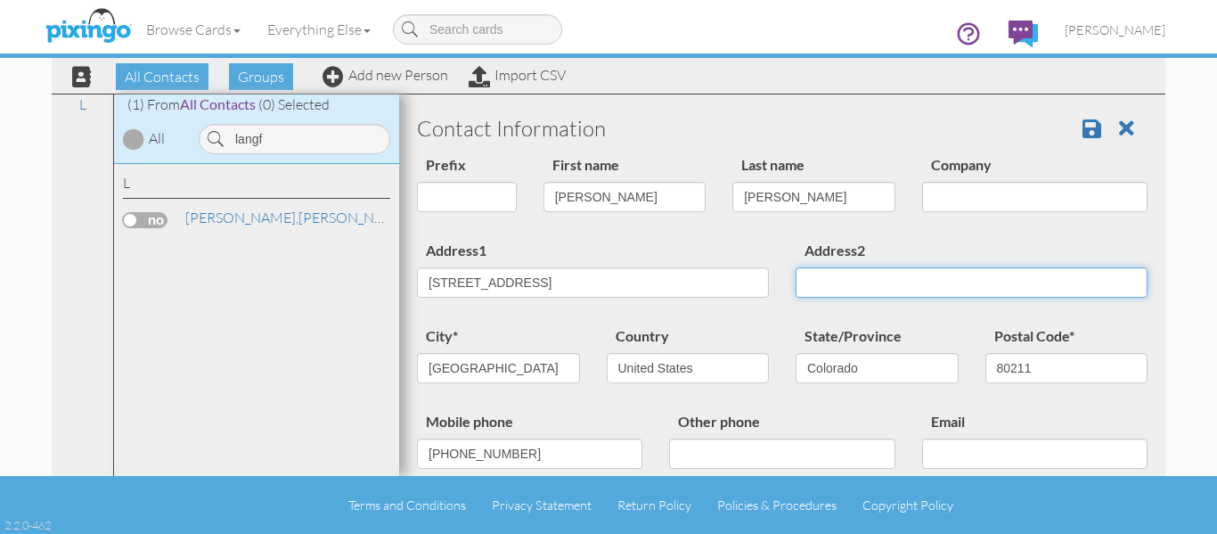
click at [850, 282] on input "Address2" at bounding box center [972, 282] width 352 height 30
type input "Unit 105"
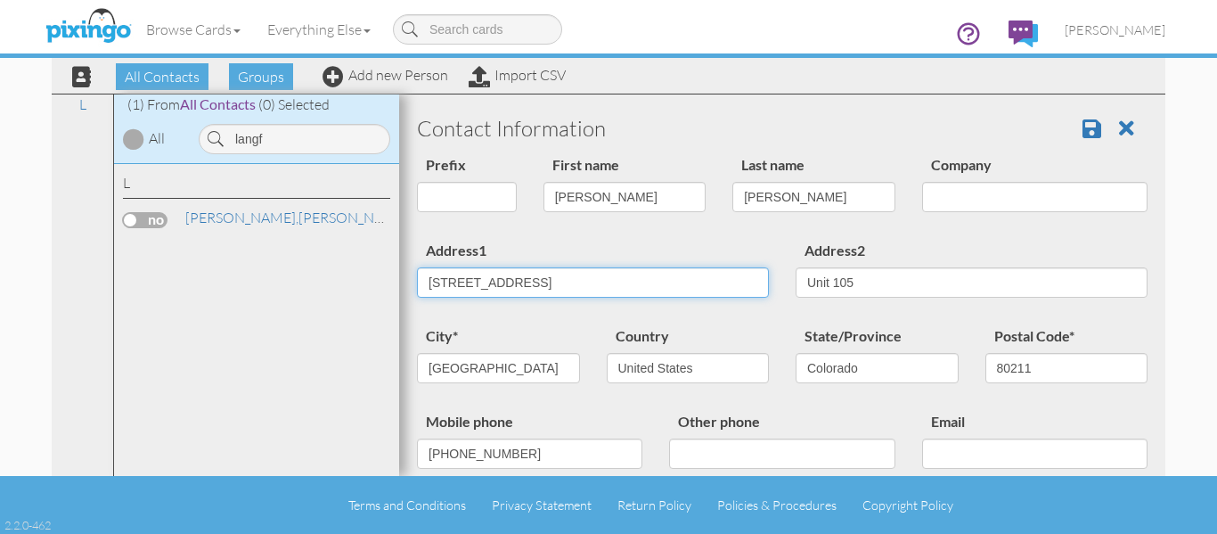
click at [608, 292] on input "11 E. Riding Drive" at bounding box center [593, 282] width 352 height 30
click at [608, 291] on input "11 E. Riding Drive" at bounding box center [593, 282] width 352 height 30
click at [542, 292] on input "11 E. Riding Drive" at bounding box center [593, 282] width 352 height 30
drag, startPoint x: 562, startPoint y: 283, endPoint x: 248, endPoint y: 280, distance: 314.6
click at [248, 280] on div "All Contacts (1139) My Groups April Birthdays (55) August Birthday ... (56) Cas…" at bounding box center [609, 285] width 1114 height 382
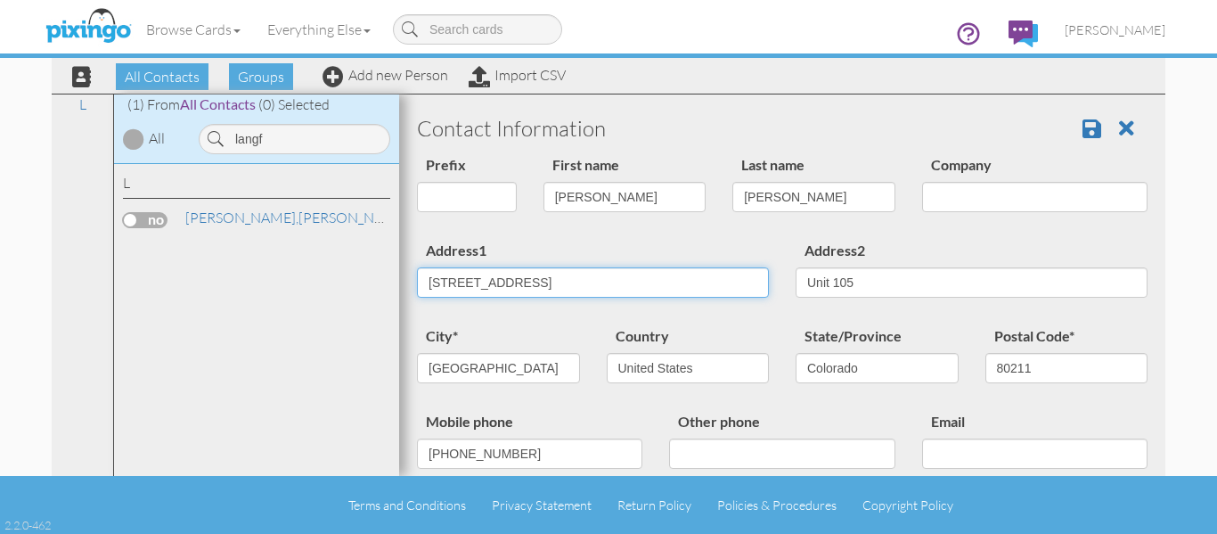
type input "2835 W. 32nd Avenue"
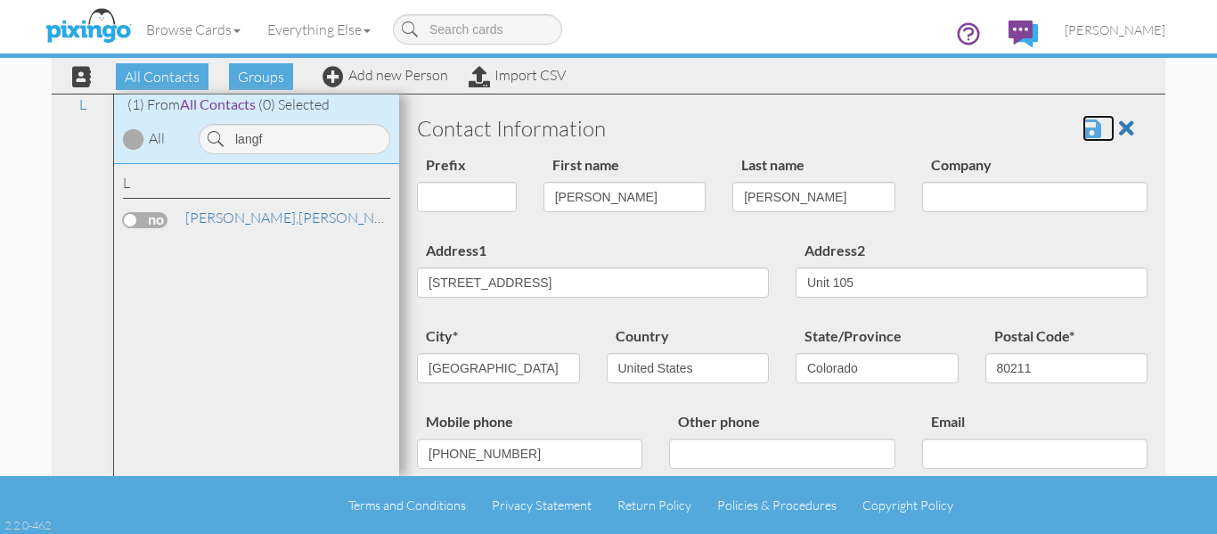
click at [1083, 127] on span at bounding box center [1092, 128] width 19 height 21
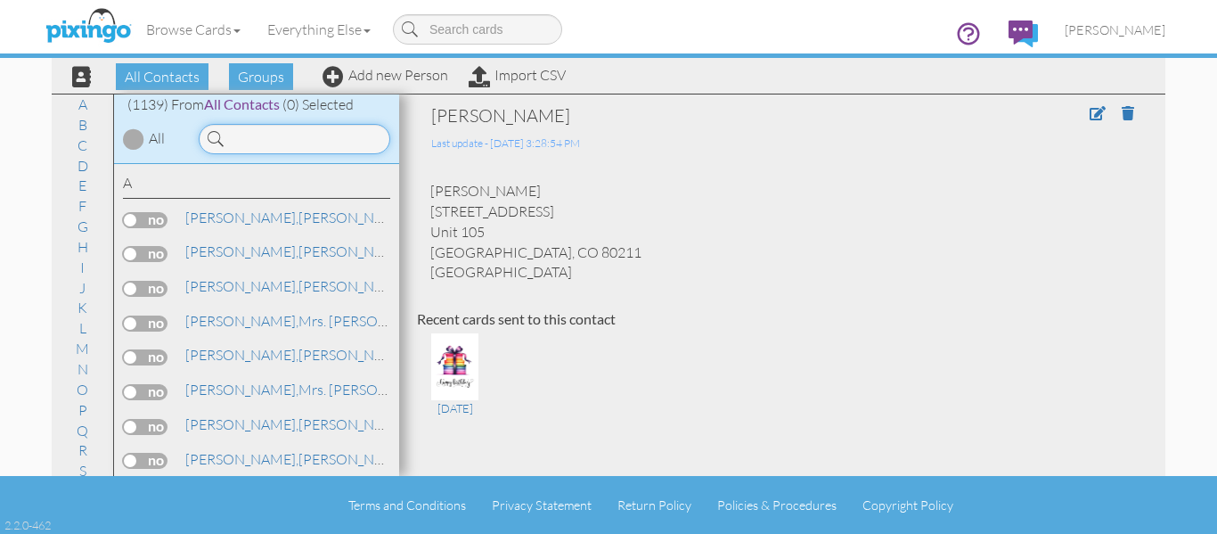
click at [258, 148] on input at bounding box center [295, 139] width 192 height 30
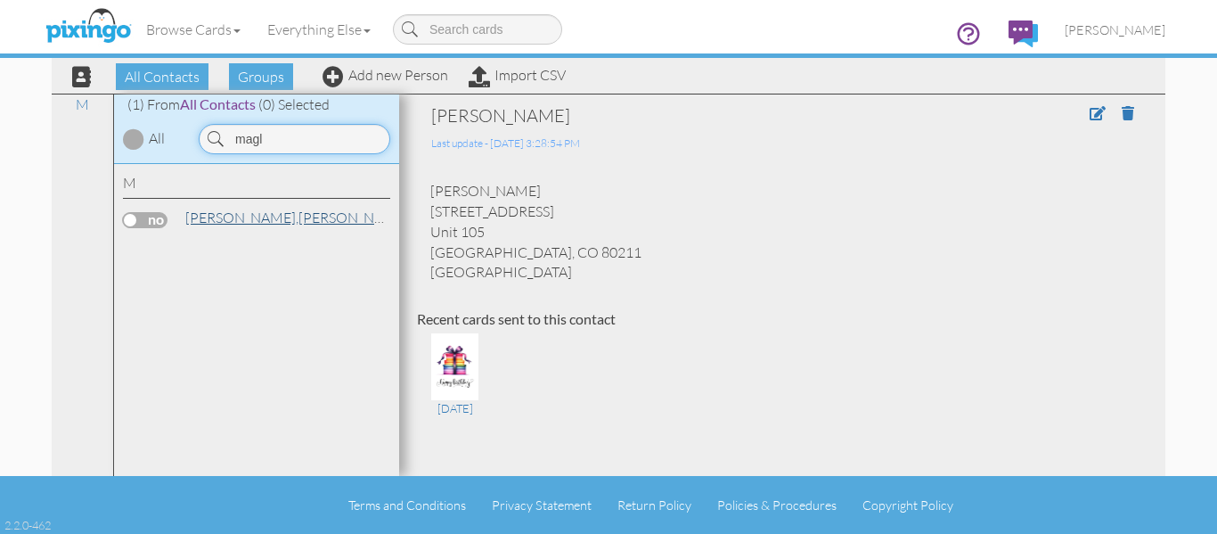
type input "magl"
click at [223, 217] on span "[PERSON_NAME]," at bounding box center [241, 218] width 113 height 18
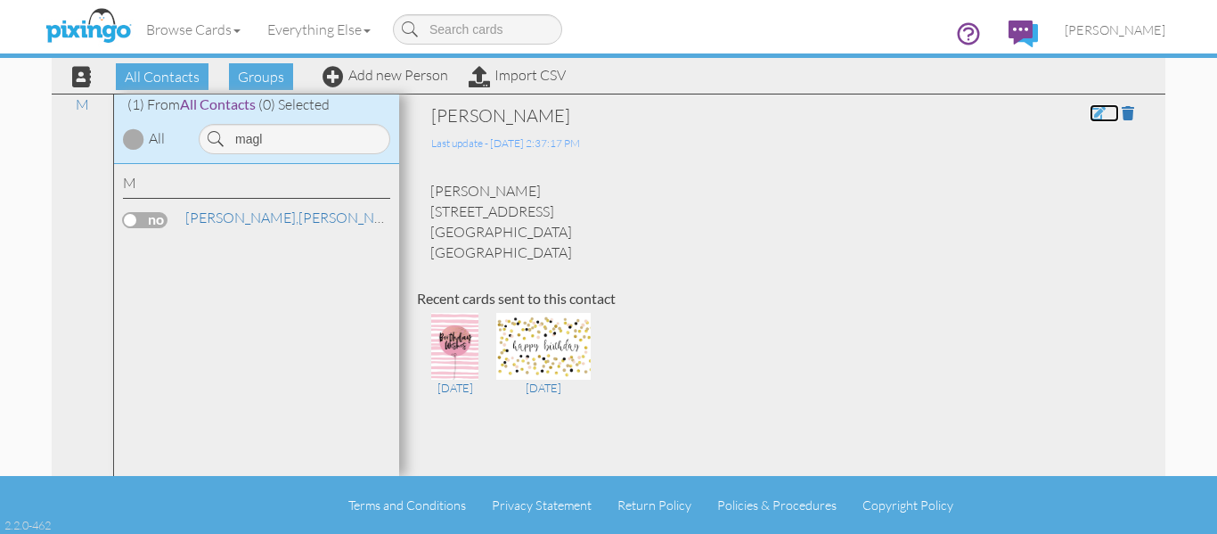
click at [1090, 113] on span at bounding box center [1098, 113] width 16 height 14
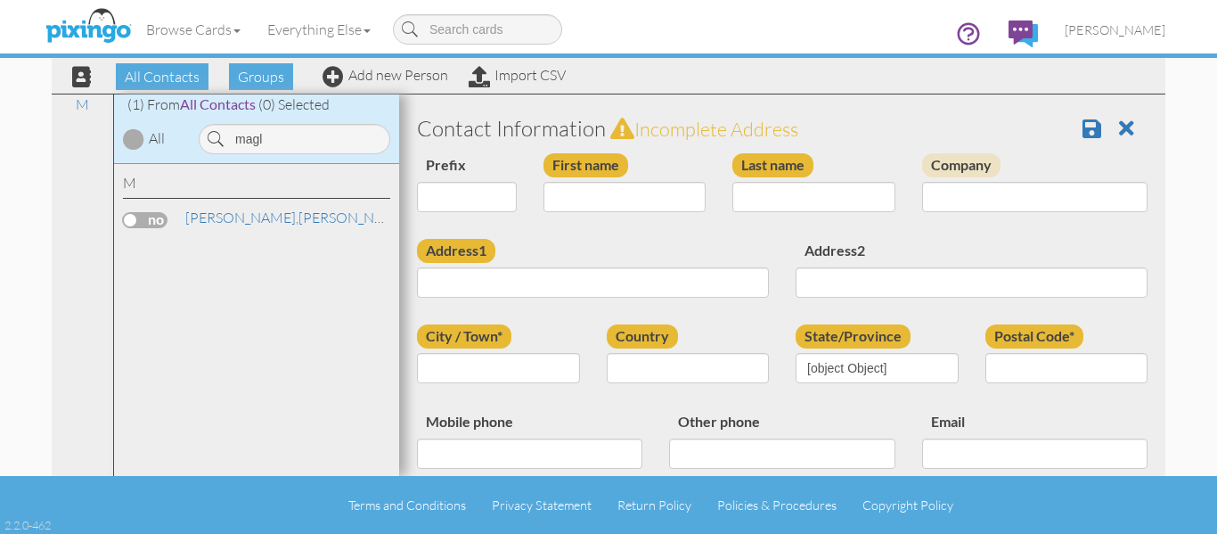
type input "[PERSON_NAME]"
type input "Magliocco"
type input "2517 Chesterfield Road"
type input "Castle Rock"
type input "80109"
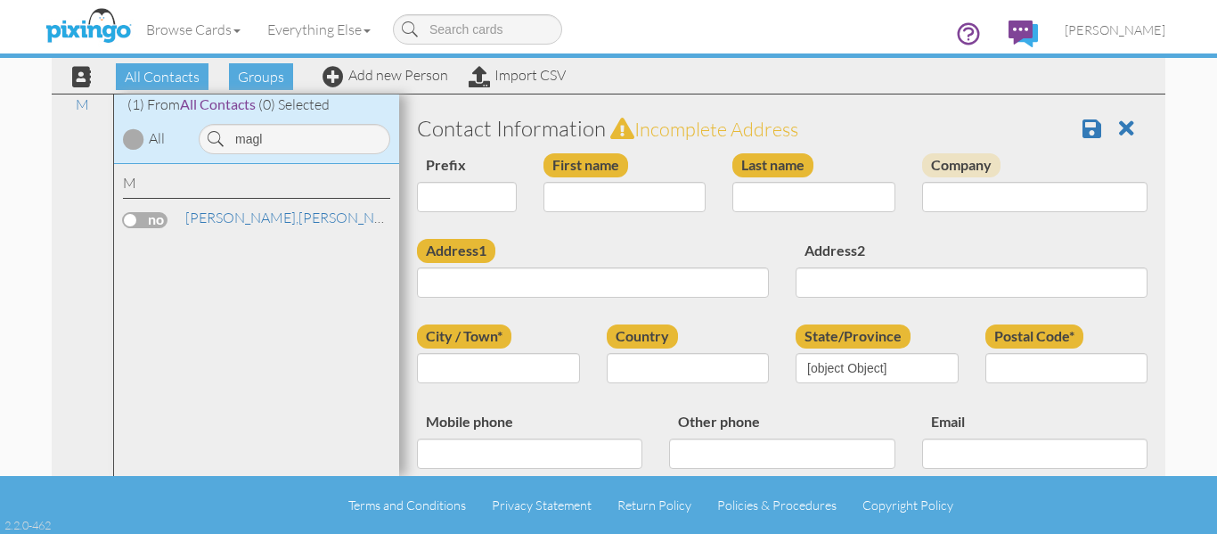
type input "414-429-4924"
type input "jsmags1@gmail.com"
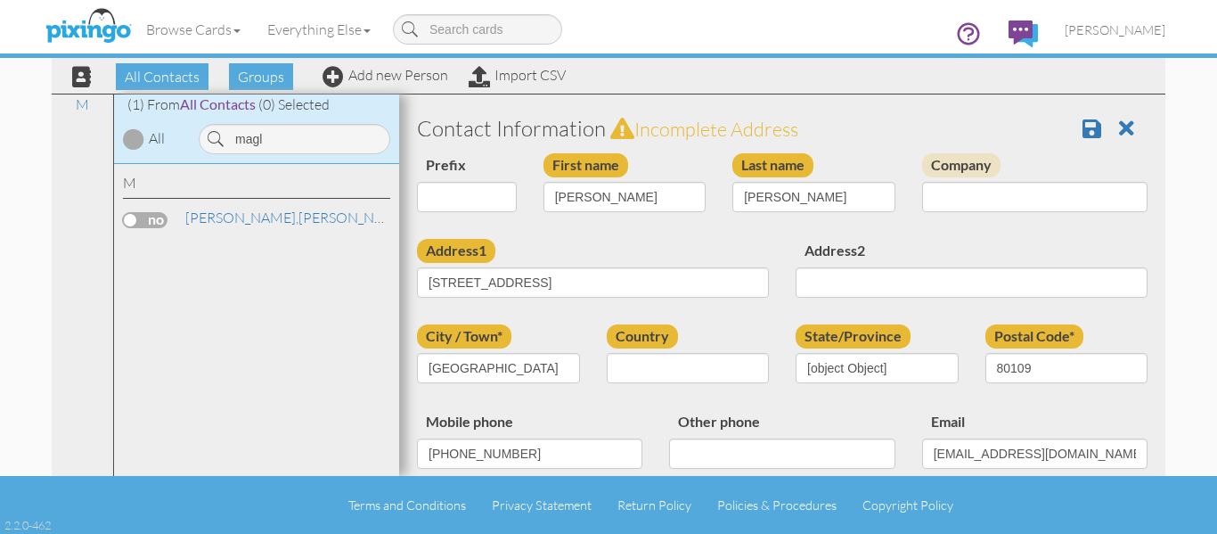
select select "object:3853"
select select "object:4098"
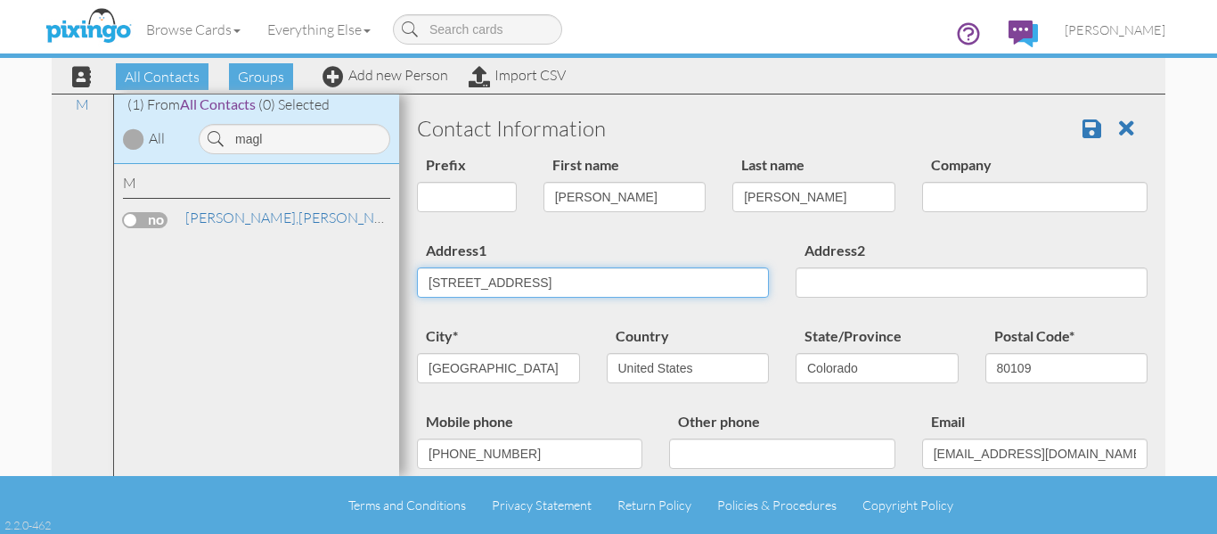
drag, startPoint x: 422, startPoint y: 284, endPoint x: 181, endPoint y: 275, distance: 240.8
click at [184, 275] on div "All Contacts (1139) My Groups April Birthdays (55) August Birthday ... (56) Cas…" at bounding box center [609, 285] width 1114 height 382
type input "1412 Saint Andrews Drive"
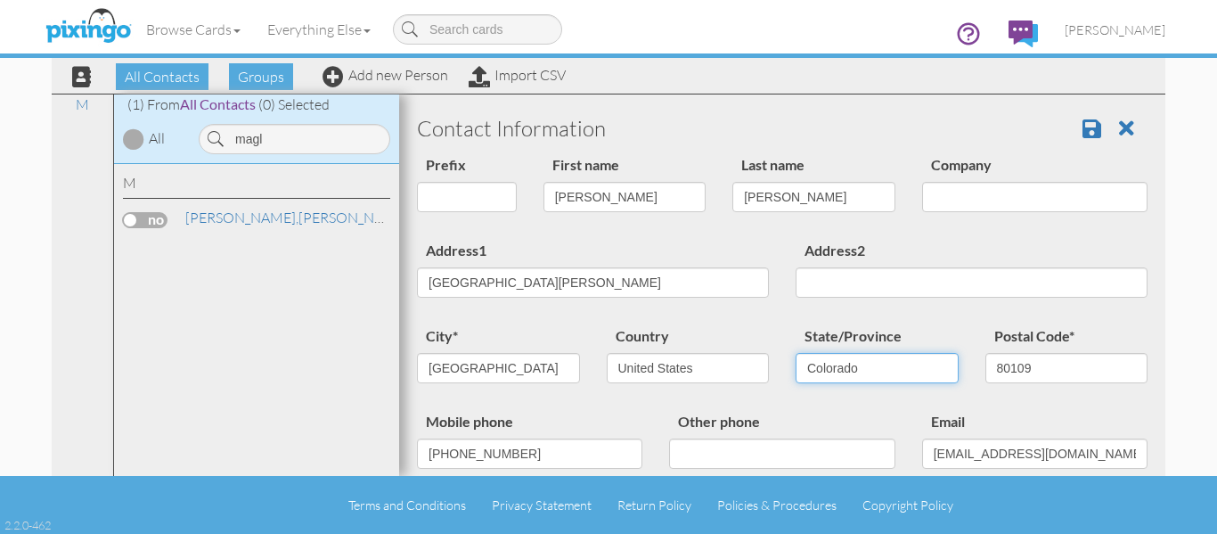
click at [873, 371] on select "AA (Military) AE (Military) Alabama Alaska American Samoa AP (Military) Arizona…" at bounding box center [877, 368] width 163 height 30
select select "object:4158"
click at [796, 353] on select "AA (Military) AE (Military) Alabama Alaska American Samoa AP (Military) Arizona…" at bounding box center [877, 368] width 163 height 30
click at [512, 356] on input "Castle Rock" at bounding box center [498, 368] width 163 height 30
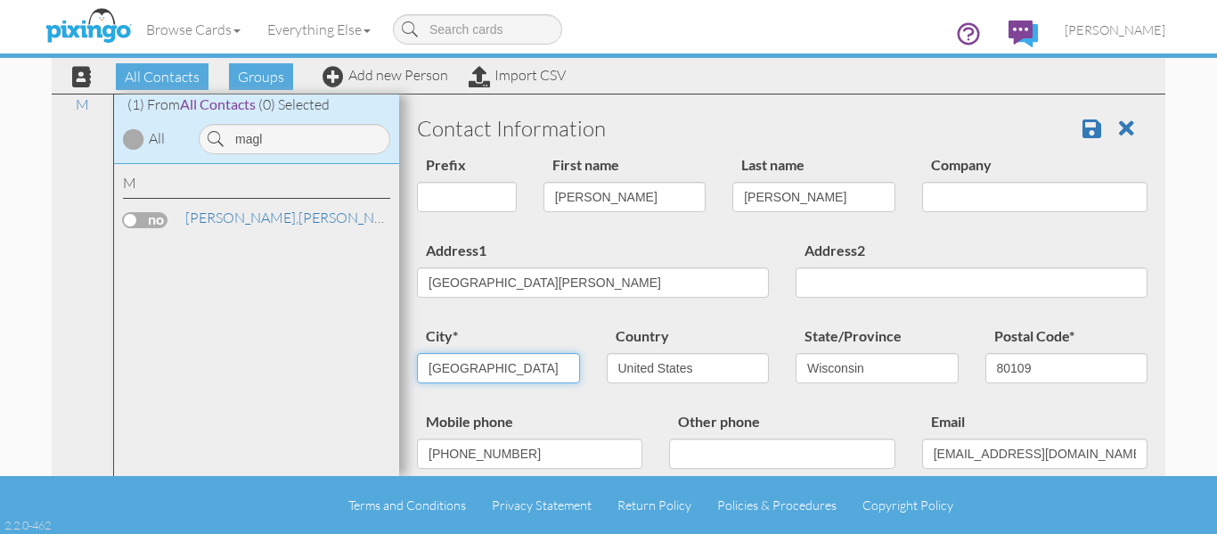
click at [515, 356] on input "Castle Rock" at bounding box center [498, 368] width 163 height 30
click at [515, 357] on input "Castle Rock" at bounding box center [498, 368] width 163 height 30
click at [471, 364] on input "Castle Rock" at bounding box center [498, 368] width 163 height 30
drag, startPoint x: 507, startPoint y: 363, endPoint x: 340, endPoint y: 355, distance: 166.9
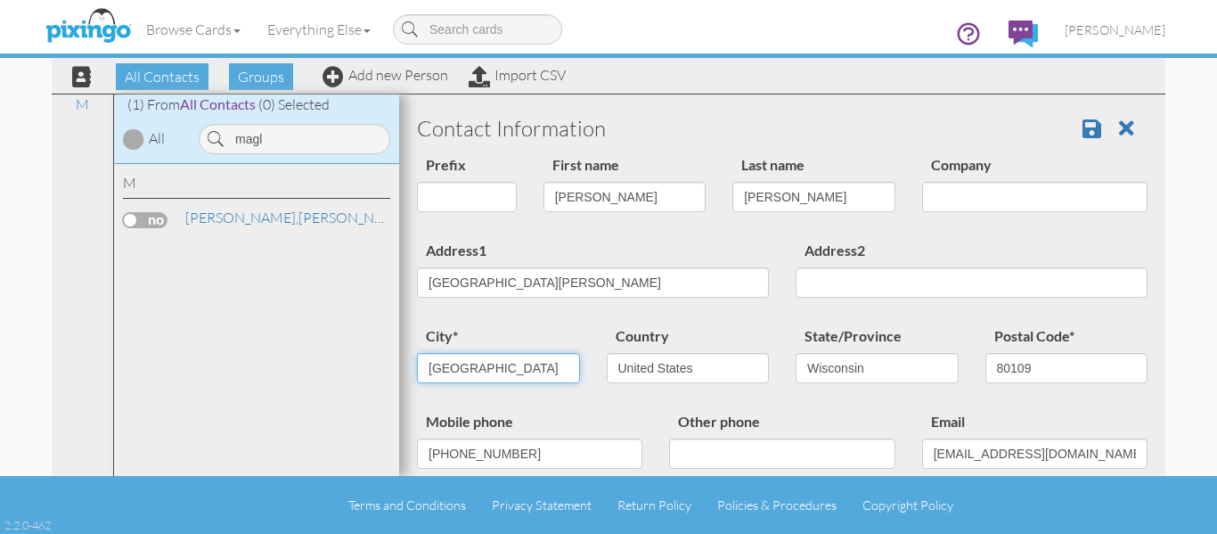
click at [340, 355] on div "All Contacts (1139) My Groups April Birthdays (55) August Birthday ... (56) Cas…" at bounding box center [609, 285] width 1114 height 382
click at [438, 365] on input "A,toona" at bounding box center [498, 368] width 163 height 30
type input "Altoona"
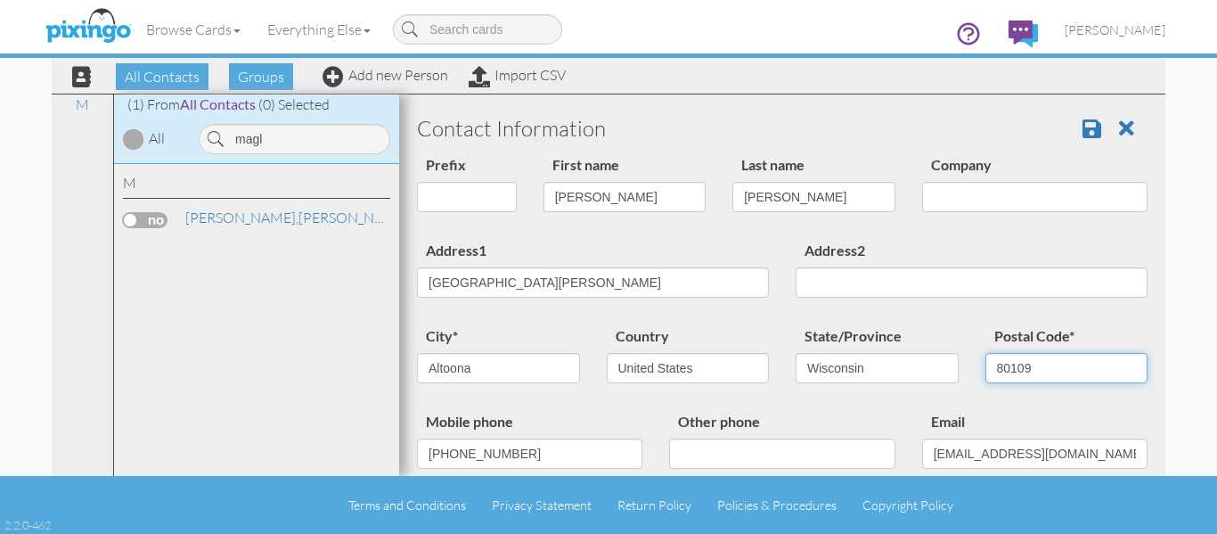
click at [854, 370] on div "city* Altoona Country United States -------------- Afghanistan Albania Algeria …" at bounding box center [783, 367] width 758 height 86
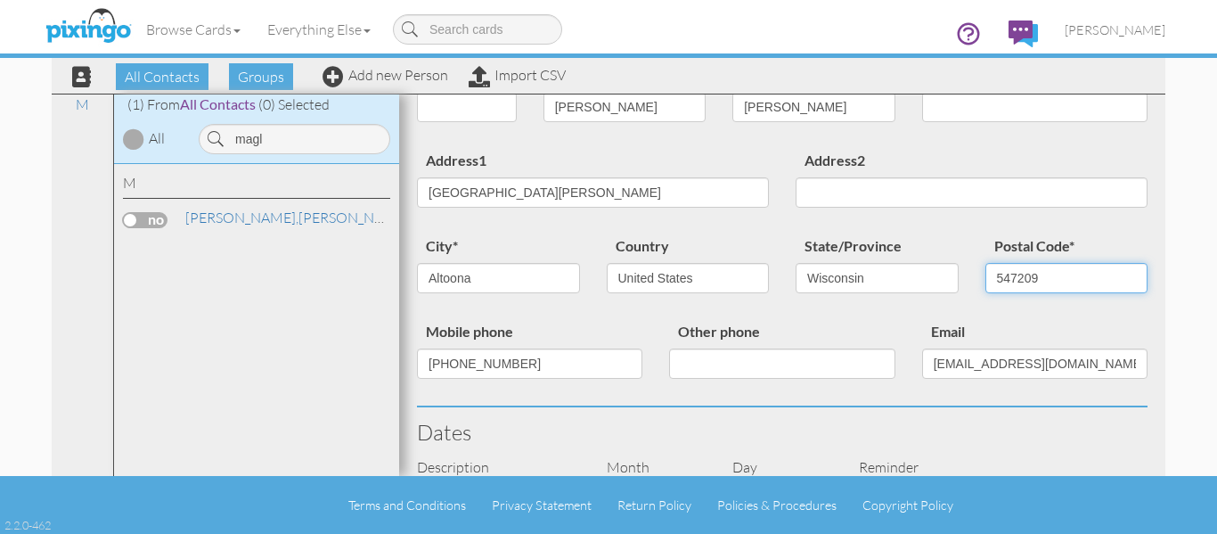
scroll to position [66, 0]
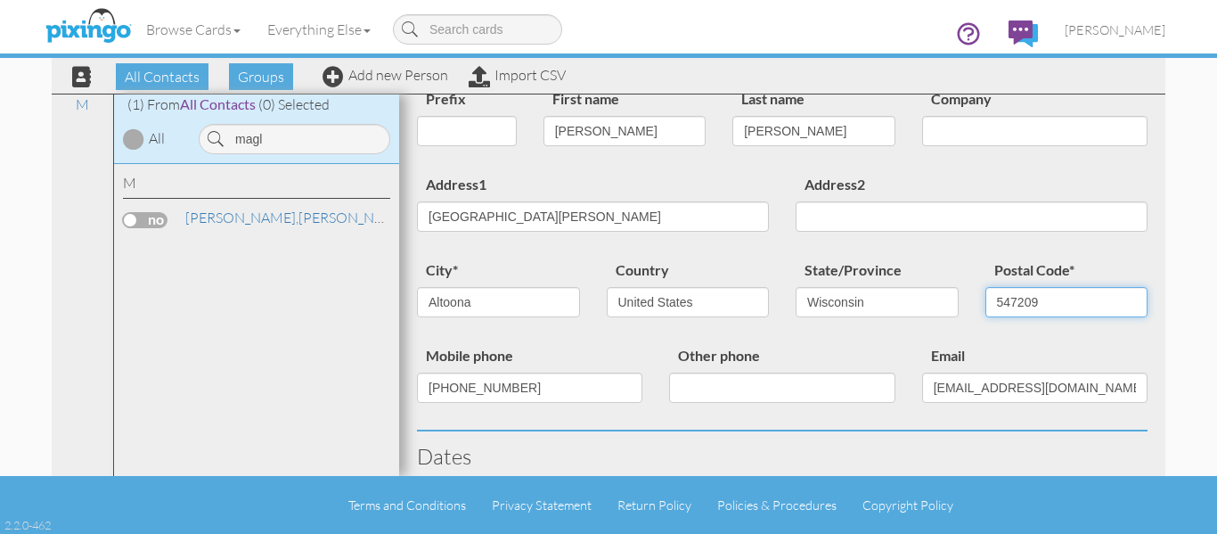
click at [1070, 307] on input "547209" at bounding box center [1067, 302] width 163 height 30
type input "54720"
click at [955, 349] on label "Email" at bounding box center [948, 356] width 52 height 24
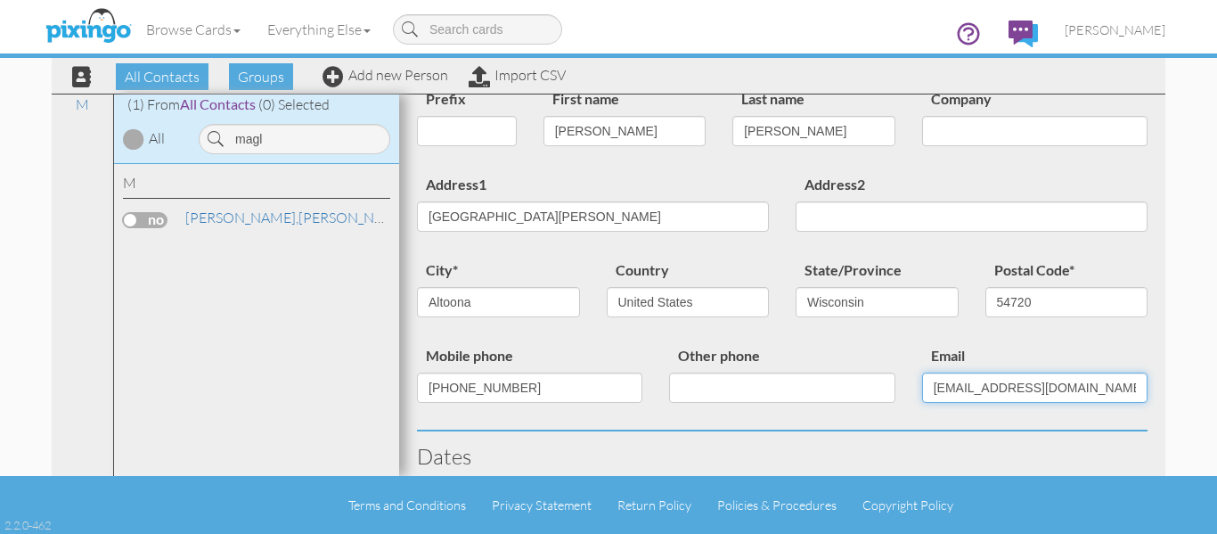
click at [955, 373] on input "jsmags1@gmail.com" at bounding box center [1034, 388] width 225 height 30
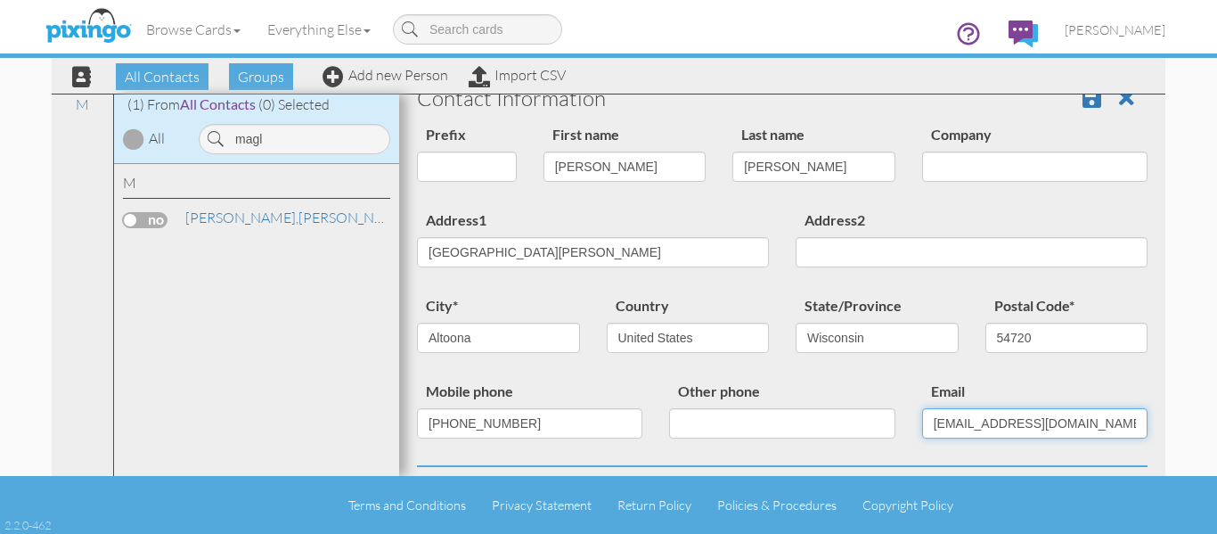
scroll to position [0, 0]
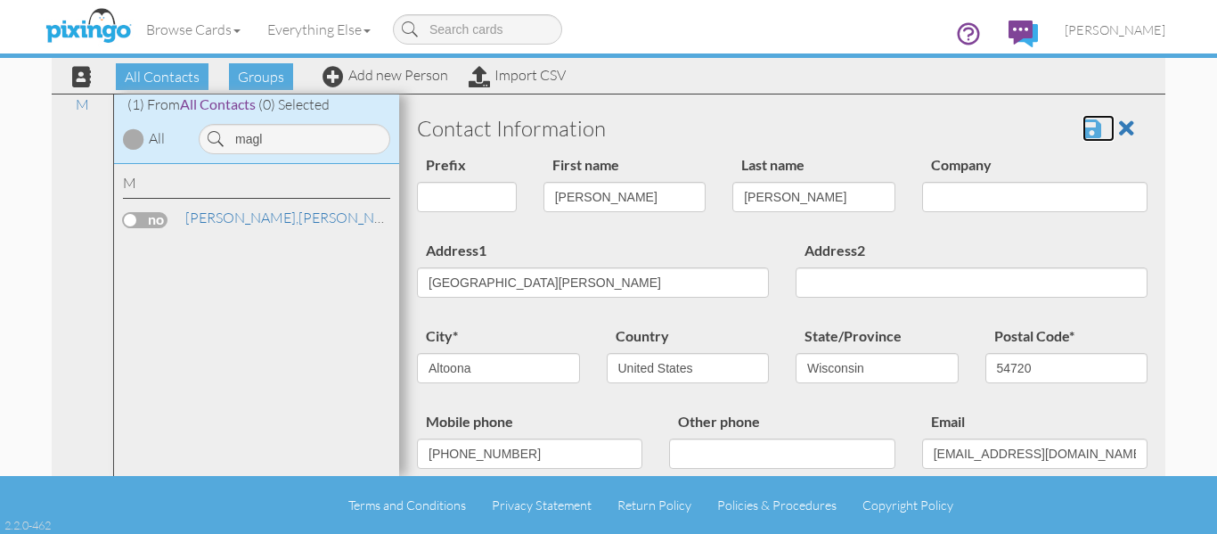
click at [1083, 125] on span at bounding box center [1092, 128] width 19 height 21
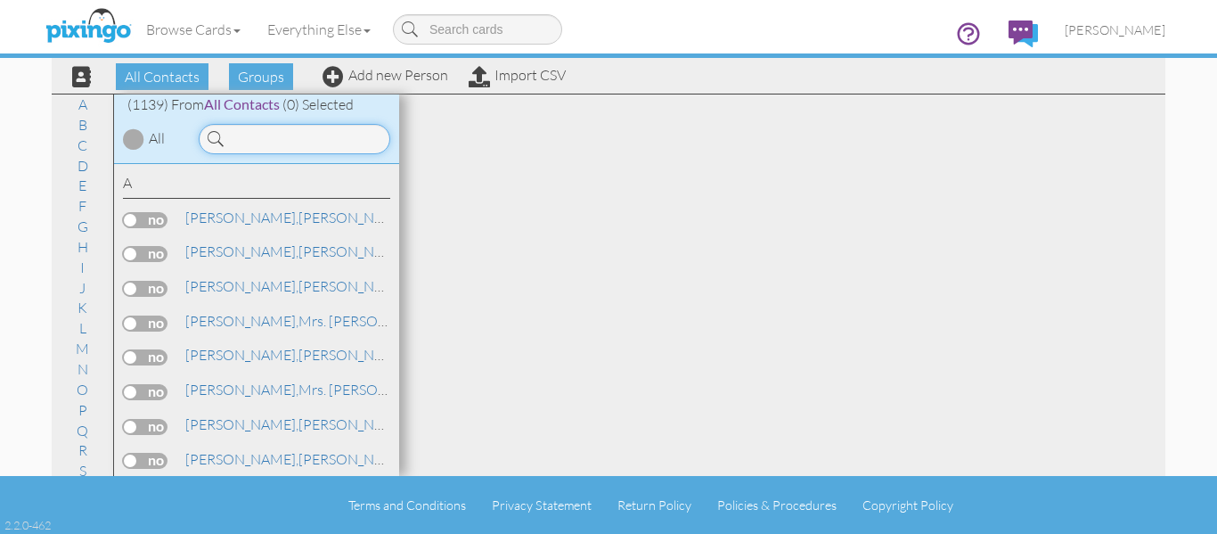
click at [282, 147] on input at bounding box center [295, 139] width 192 height 30
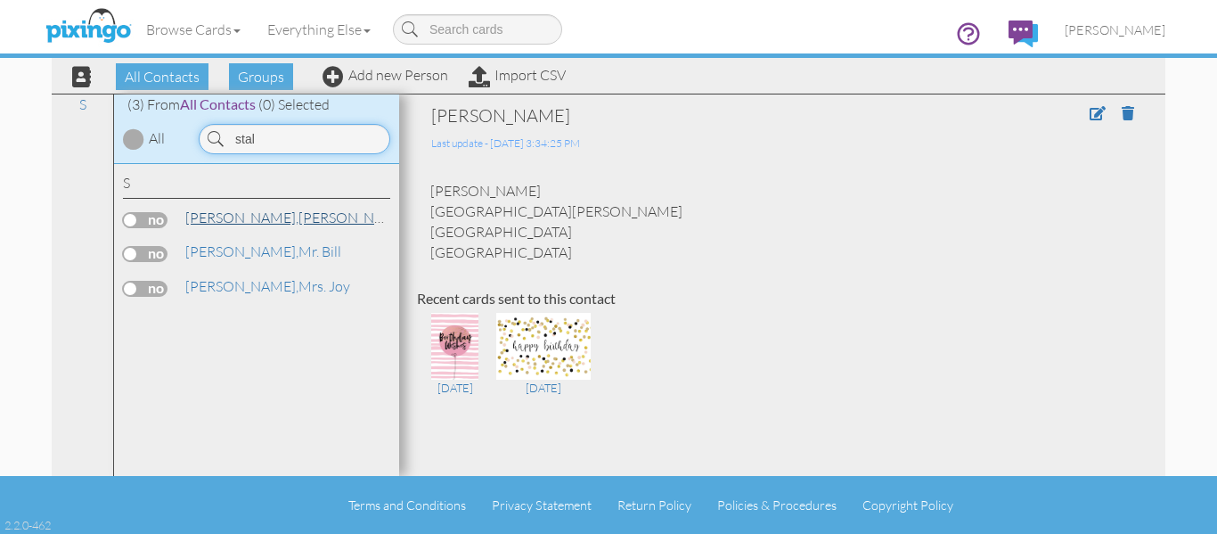
type input "stal"
click at [241, 221] on link "[PERSON_NAME]" at bounding box center [297, 217] width 227 height 21
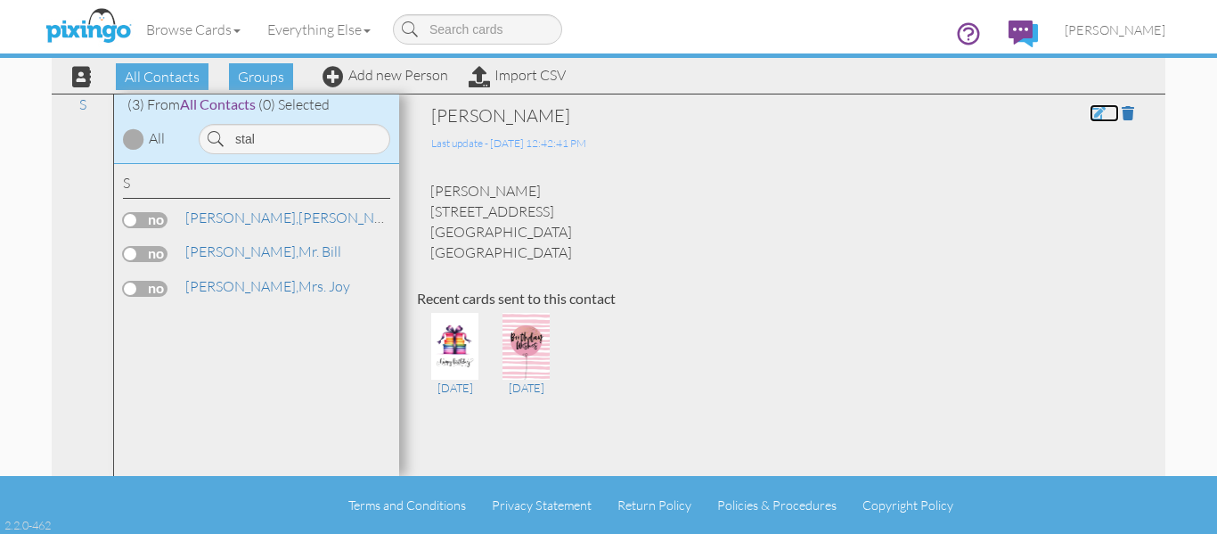
click at [1090, 114] on span at bounding box center [1098, 113] width 16 height 14
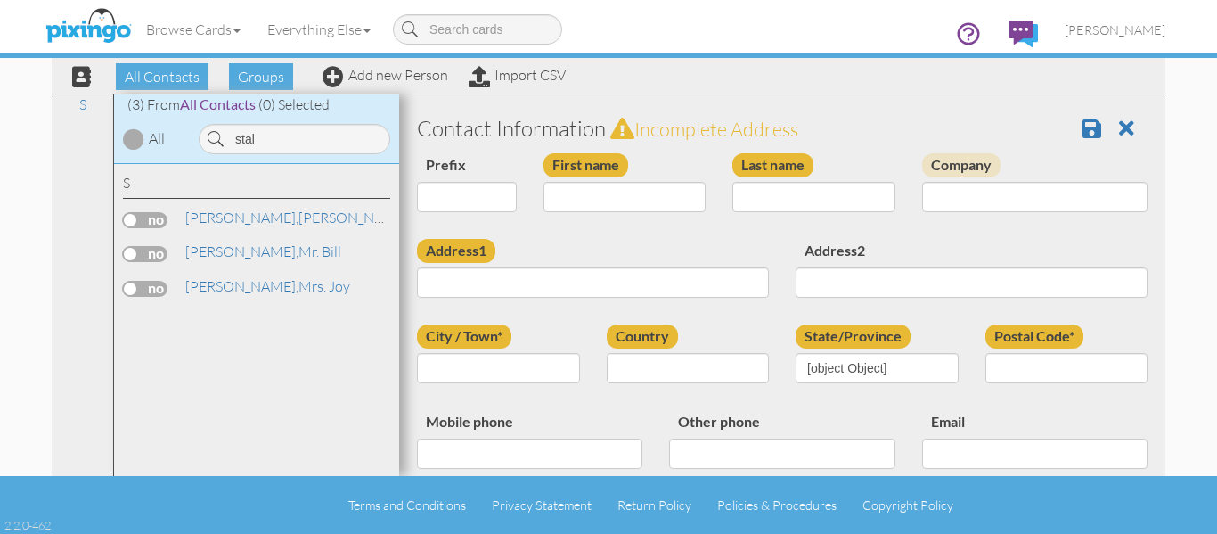
type input "[PERSON_NAME]"
type input "[STREET_ADDRESS]"
type input "[GEOGRAPHIC_DATA]"
type input "80104"
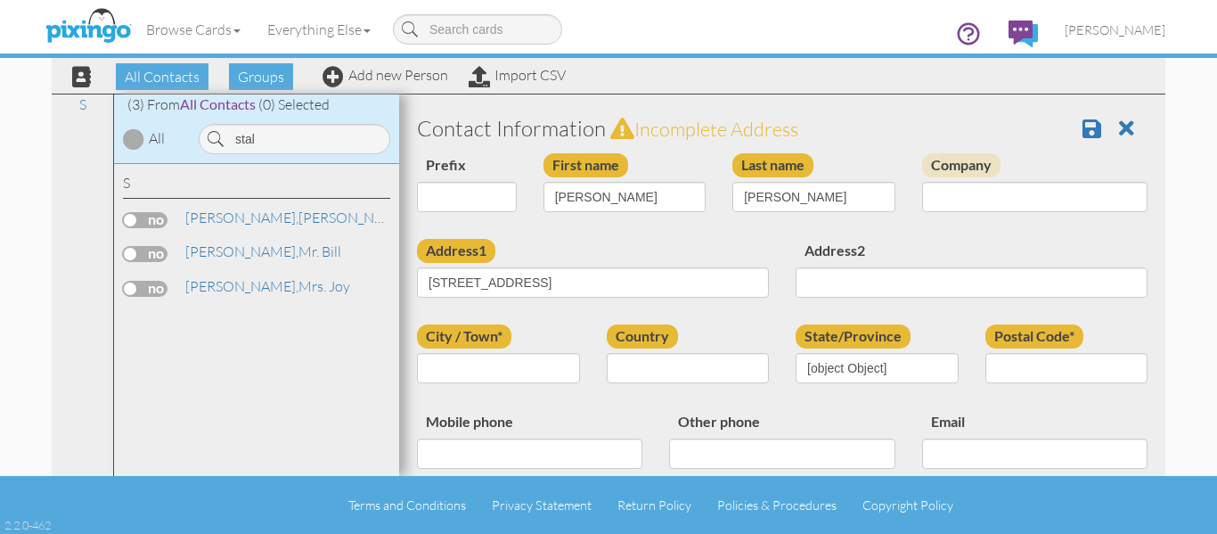
type input "[PHONE_NUMBER]"
type input "[EMAIL_ADDRESS][DOMAIN_NAME]"
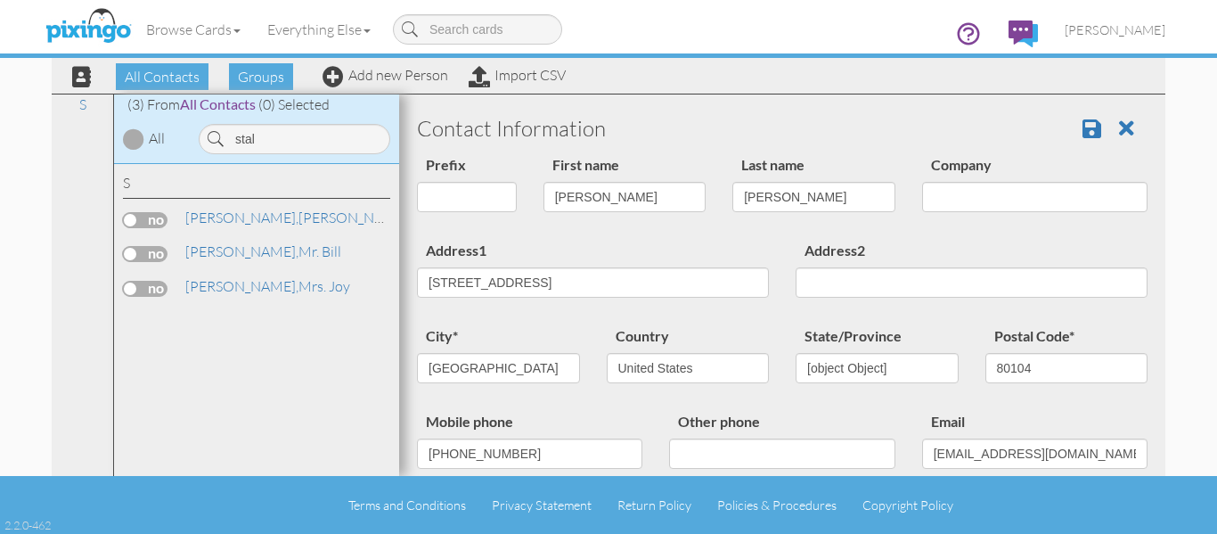
select select "object:3824"
select select "object:4069"
click at [514, 363] on input "[GEOGRAPHIC_DATA]" at bounding box center [498, 368] width 163 height 30
click at [514, 364] on input "[GEOGRAPHIC_DATA]" at bounding box center [498, 368] width 163 height 30
click at [512, 365] on input "[GEOGRAPHIC_DATA]" at bounding box center [498, 368] width 163 height 30
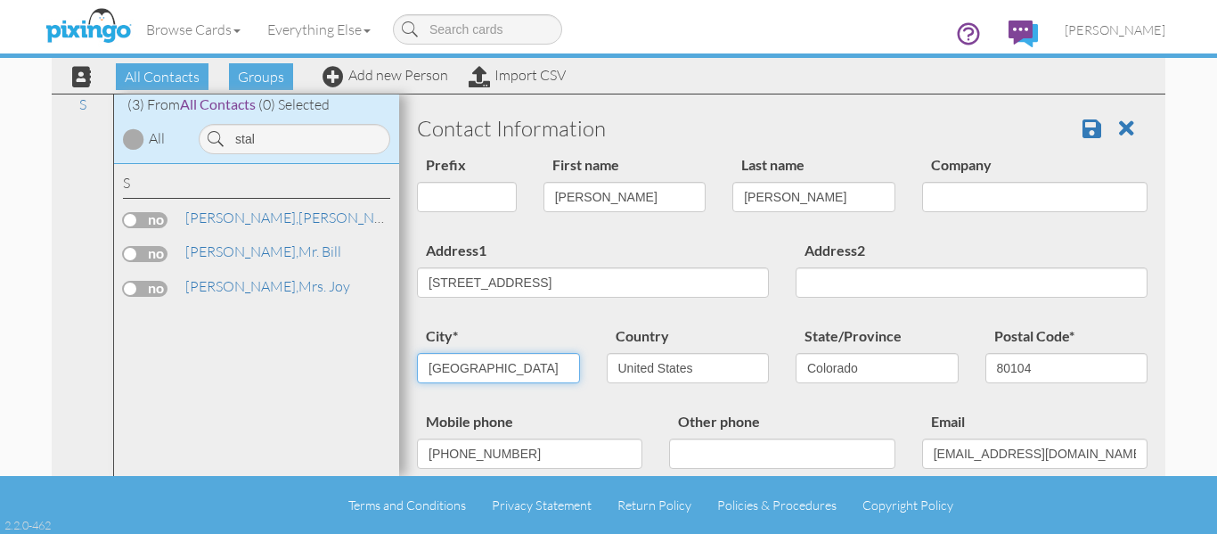
drag, startPoint x: 532, startPoint y: 365, endPoint x: 117, endPoint y: 365, distance: 415.3
click at [117, 365] on div "All Contacts (1139) My Groups April Birthdays (55) August Birthday ... (56) [GE…" at bounding box center [609, 285] width 1114 height 382
type input "[PERSON_NAME]"
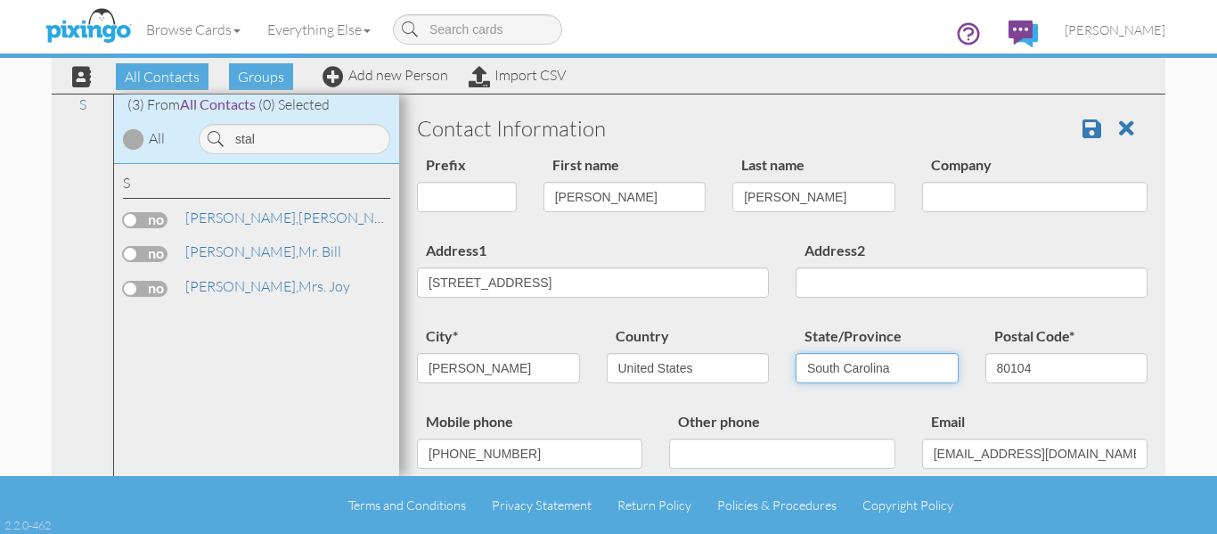
select select "object:4120"
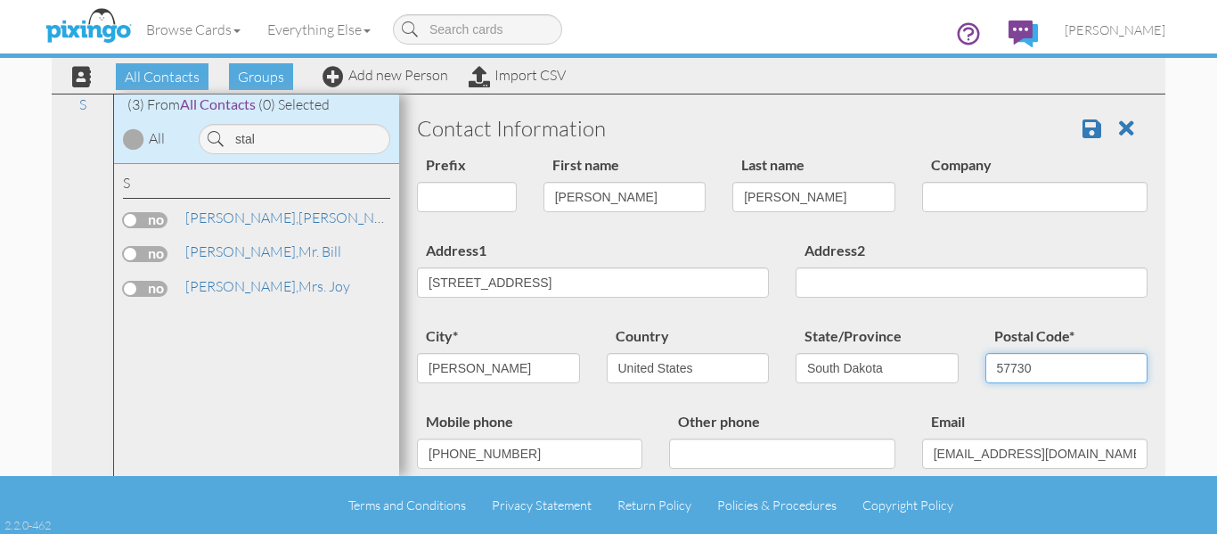
type input "57730"
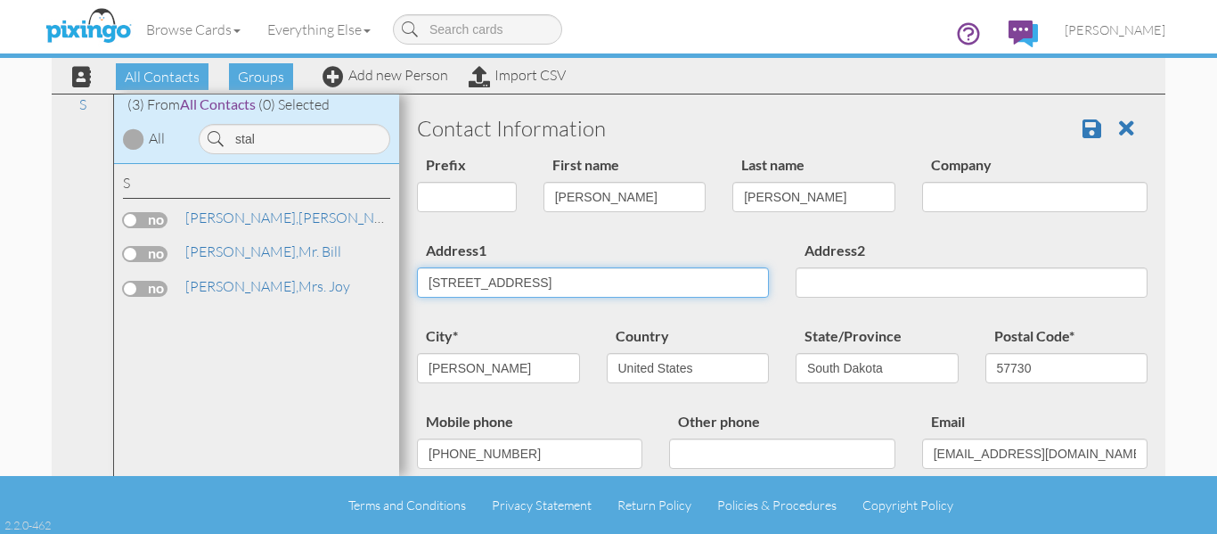
click at [573, 283] on input "[STREET_ADDRESS]" at bounding box center [593, 282] width 352 height 30
click at [630, 285] on input "[STREET_ADDRESS]" at bounding box center [593, 282] width 352 height 30
drag, startPoint x: 464, startPoint y: 282, endPoint x: 270, endPoint y: 282, distance: 194.3
click at [270, 282] on div "All Contacts (1139) My Groups April Birthdays (55) August Birthday ... (56) [GE…" at bounding box center [609, 285] width 1114 height 382
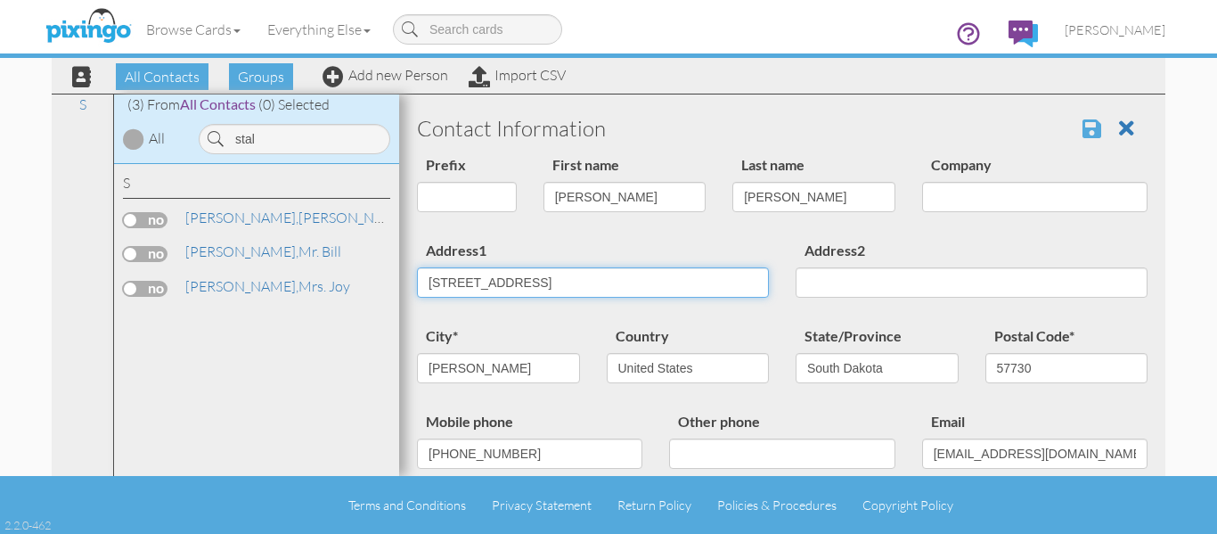
type input "[STREET_ADDRESS]"
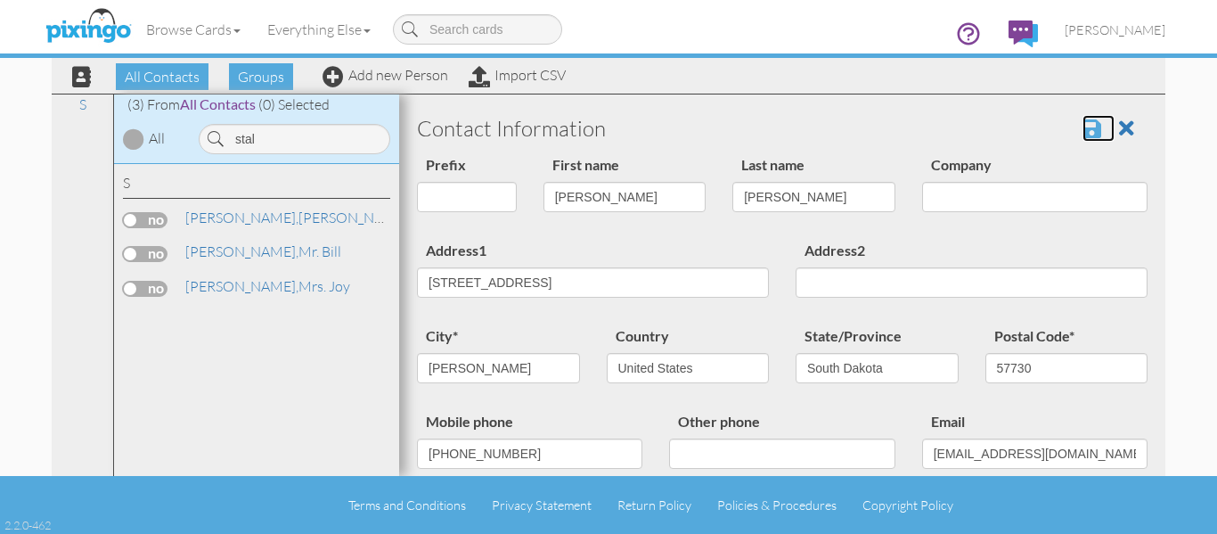
click at [1083, 125] on span at bounding box center [1092, 128] width 19 height 21
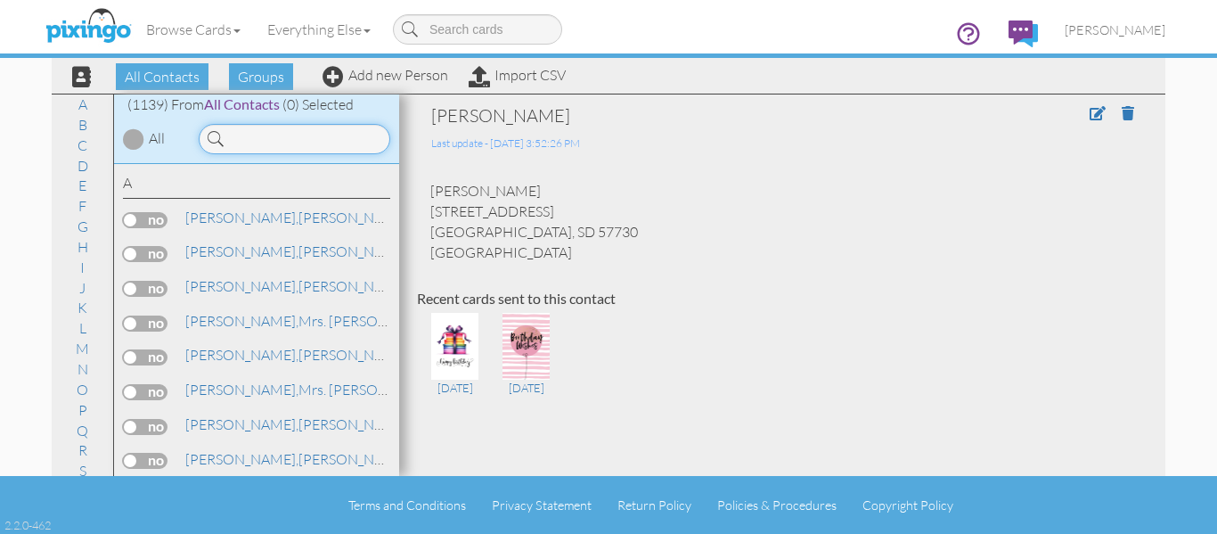
click at [292, 143] on input at bounding box center [295, 139] width 192 height 30
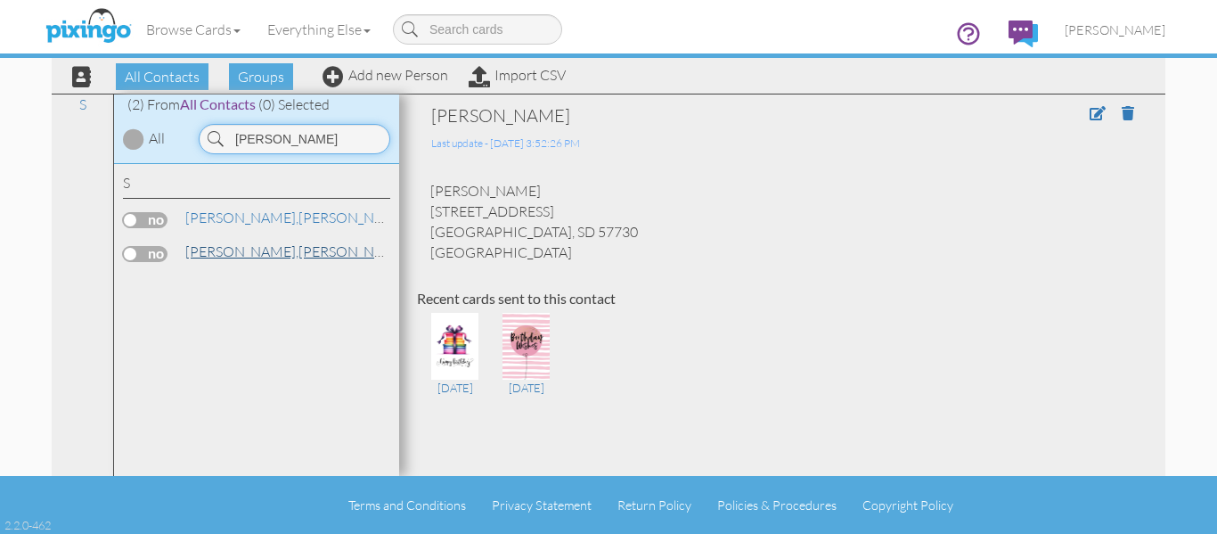
type input "stern"
click at [242, 252] on link "Stern, Jane" at bounding box center [297, 251] width 227 height 21
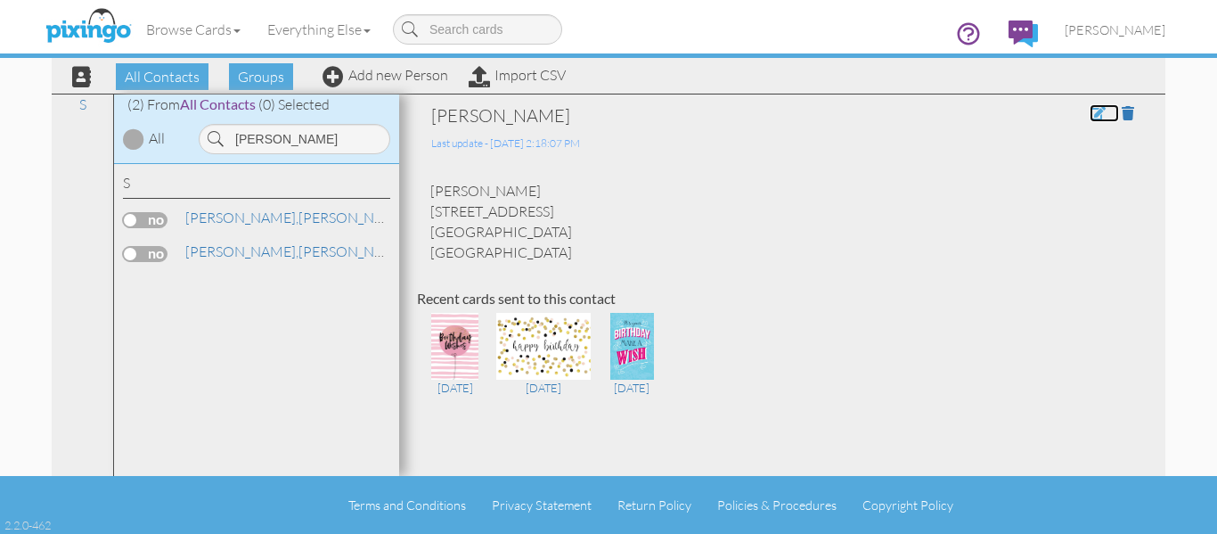
click at [1090, 114] on span at bounding box center [1098, 113] width 16 height 14
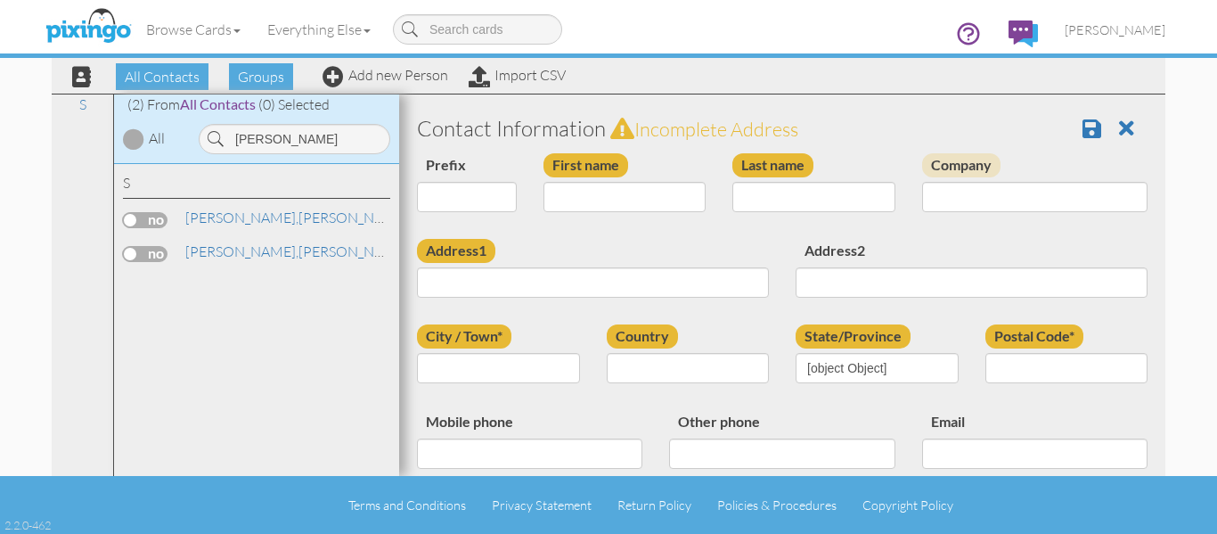
type input "[PERSON_NAME]"
type input "Stern"
type input "3126 Aspen Creek Drive"
type input "Highlands Ranch"
type input "80129"
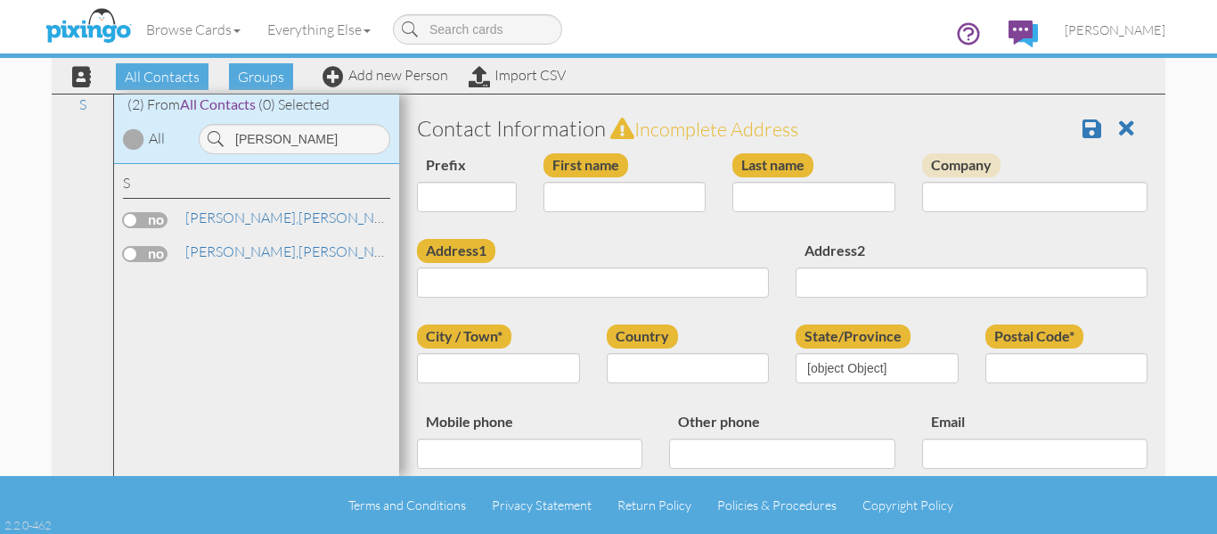
type input "[PHONE_NUMBER]"
type input "[PERSON_NAME][EMAIL_ADDRESS][PERSON_NAME][DOMAIN_NAME]"
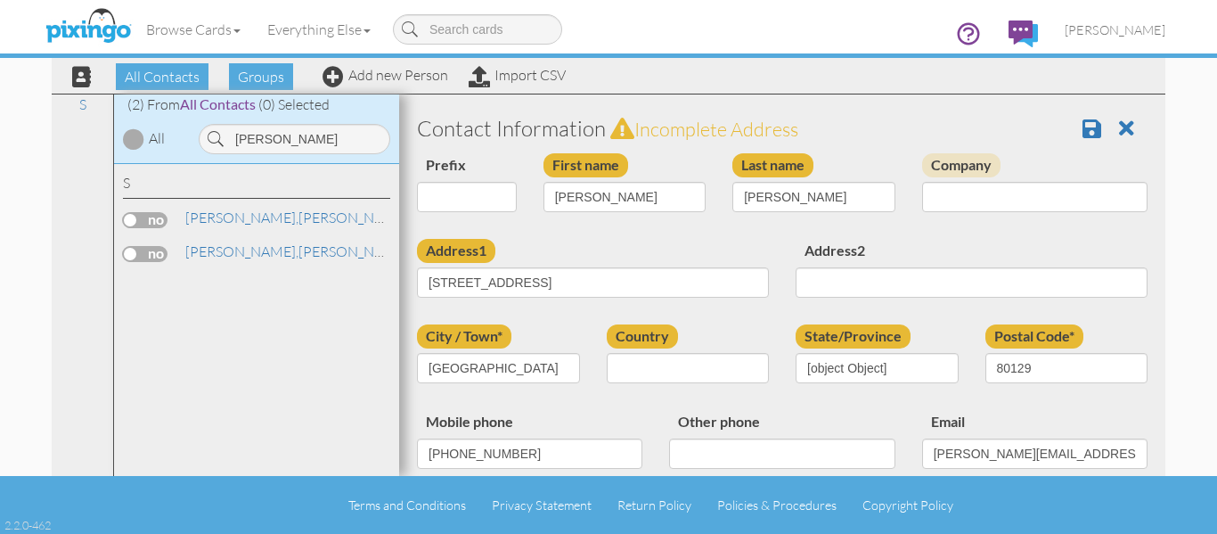
select select "object:3852"
select select "object:4097"
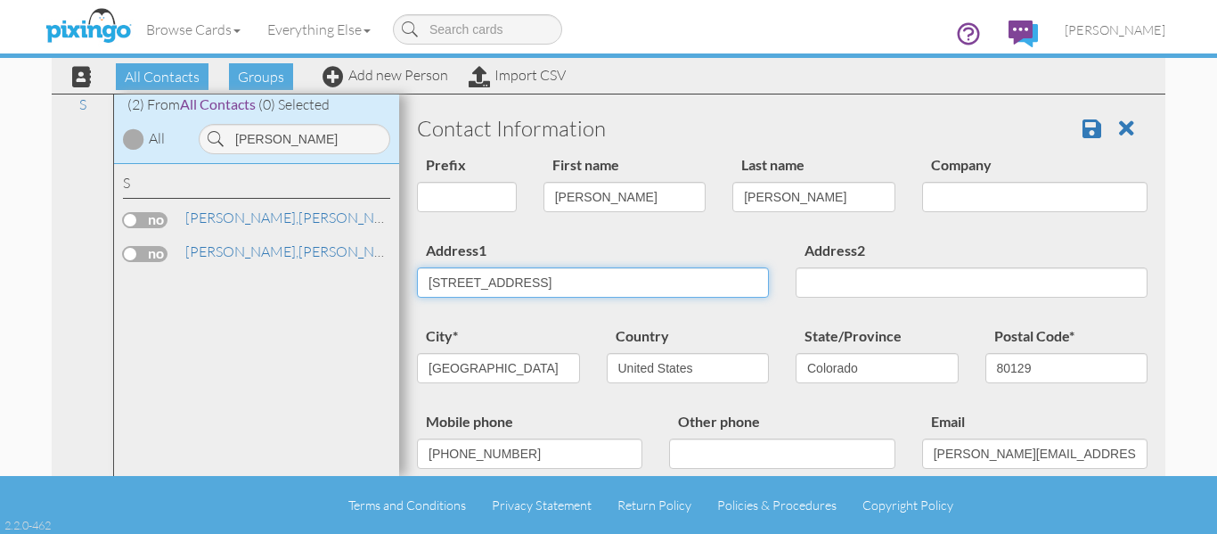
drag, startPoint x: 625, startPoint y: 283, endPoint x: 217, endPoint y: 297, distance: 407.5
click at [223, 297] on div "All Contacts (1139) My Groups April Birthdays (55) August Birthday ... (56) Cas…" at bounding box center [609, 285] width 1114 height 382
type input "[STREET_ADDRESS][US_STATE]"
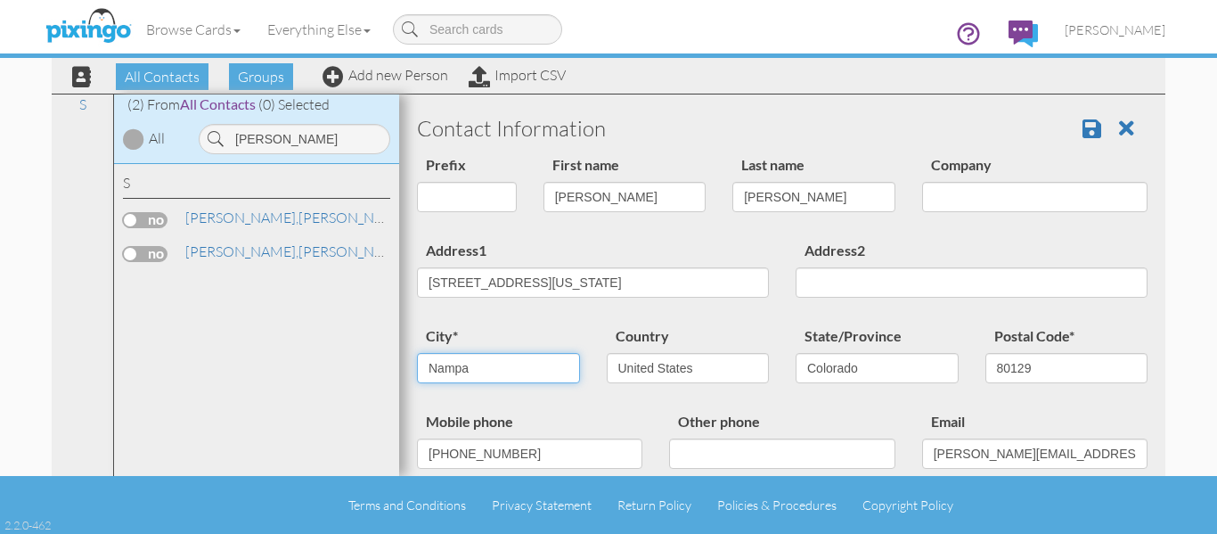
type input "Nampa"
select select "object:4115"
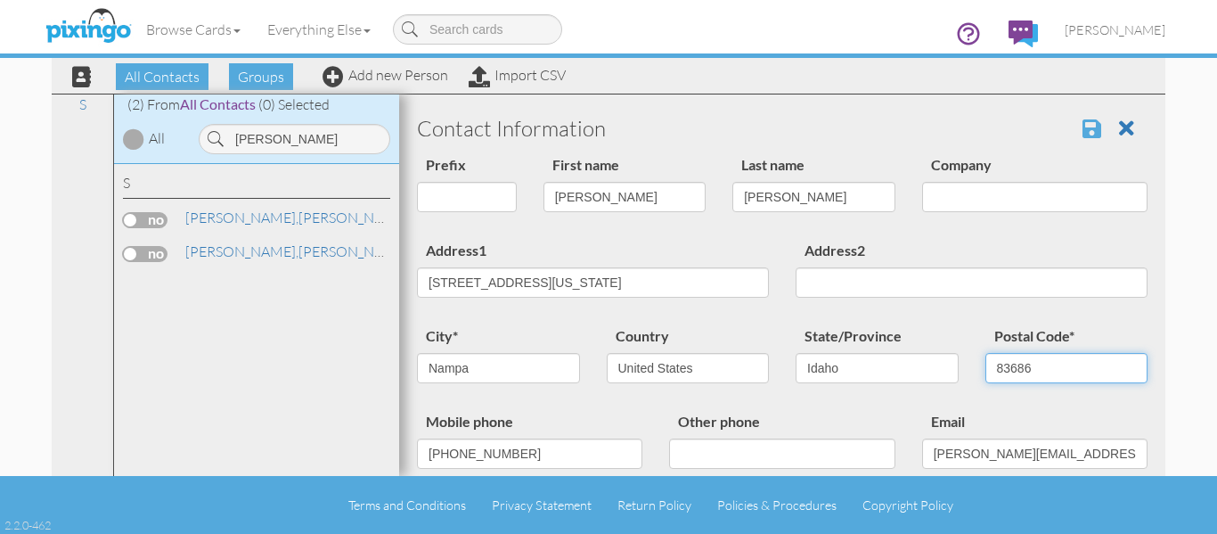
type input "83686"
click at [1083, 123] on span at bounding box center [1092, 128] width 19 height 21
